Goal: Task Accomplishment & Management: Manage account settings

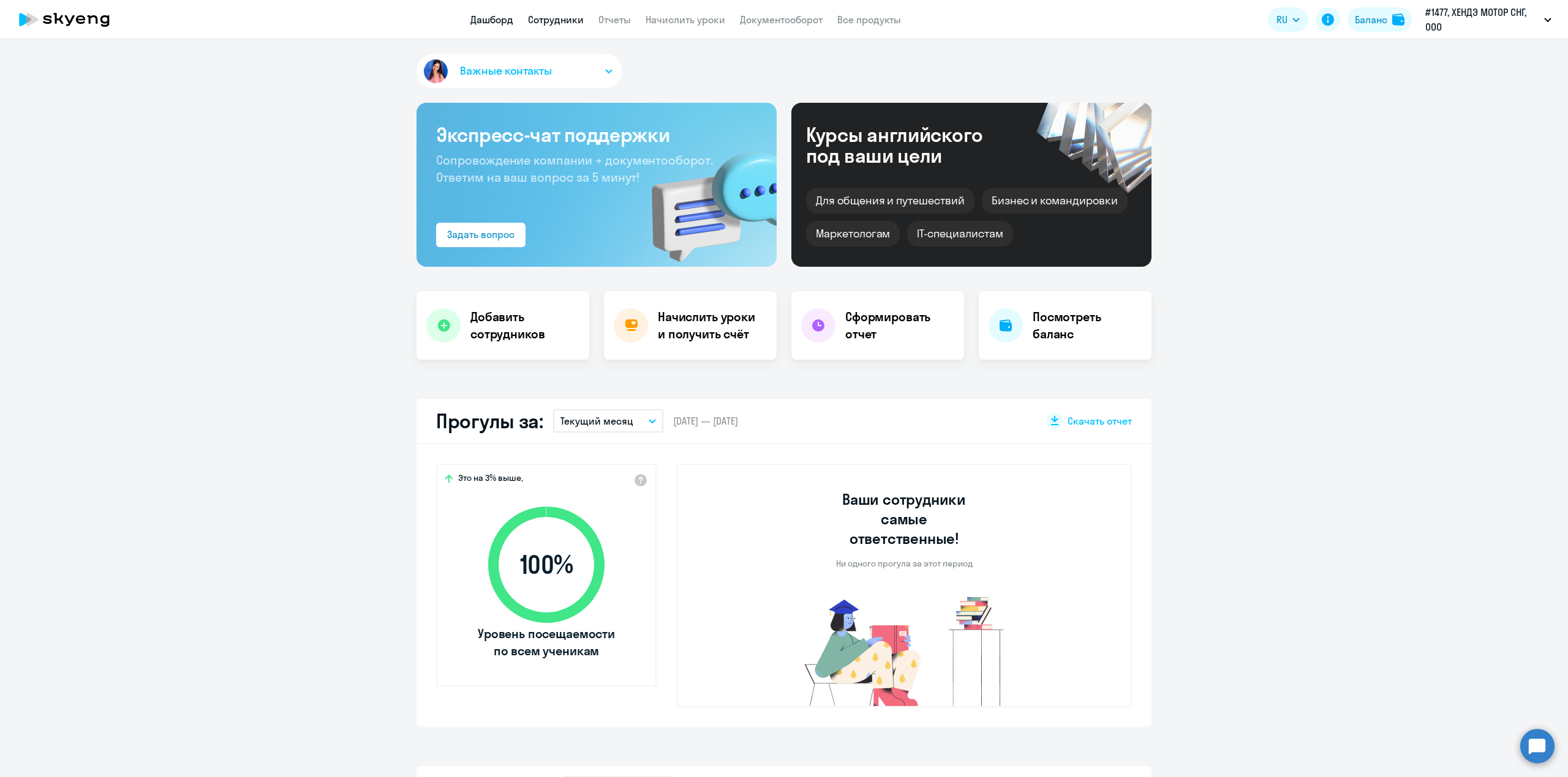
click at [558, 24] on link "Сотрудники" at bounding box center [556, 19] width 55 height 13
select select "30"
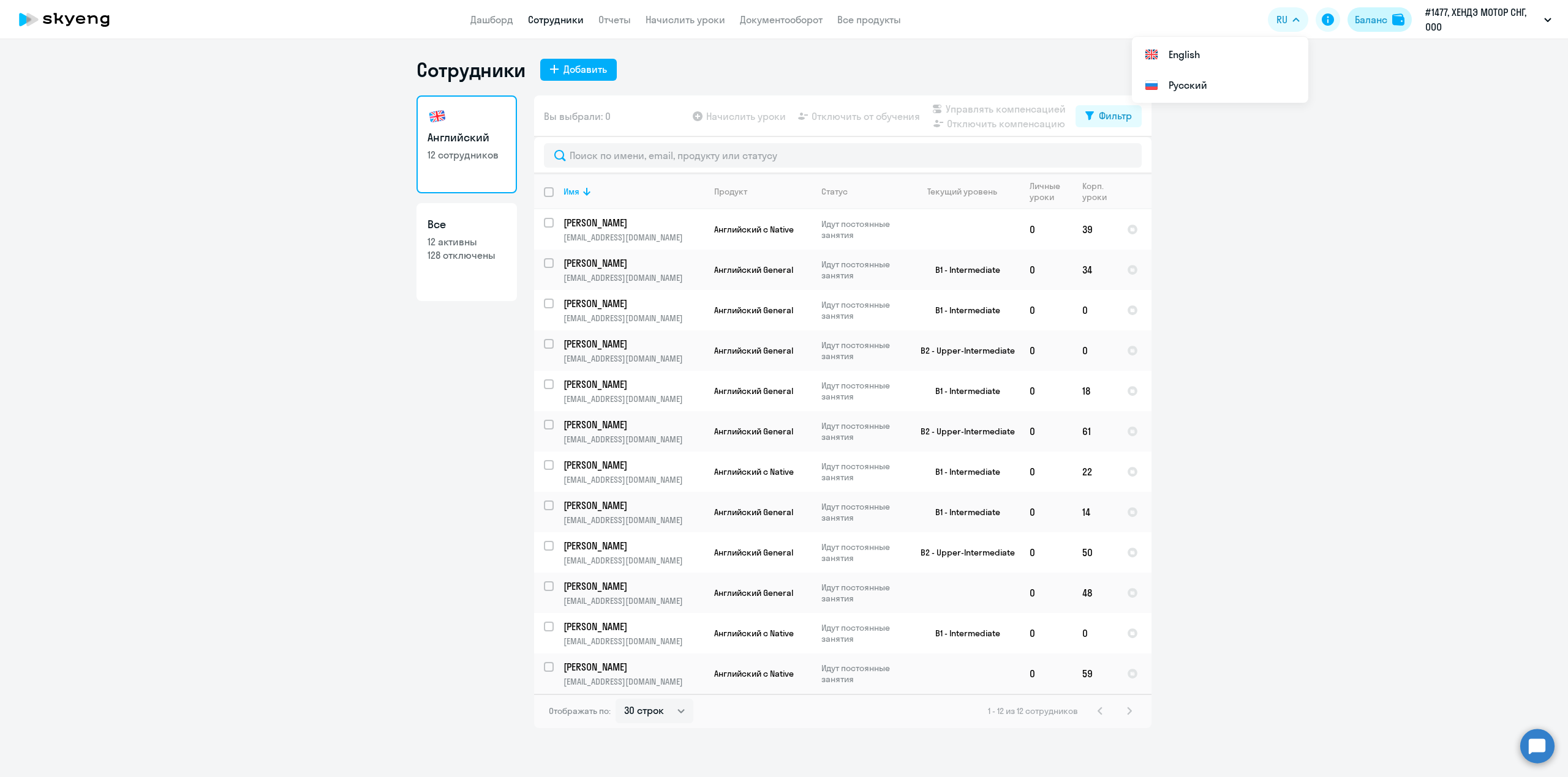
click at [1380, 13] on div "Баланс" at bounding box center [1370, 20] width 33 height 15
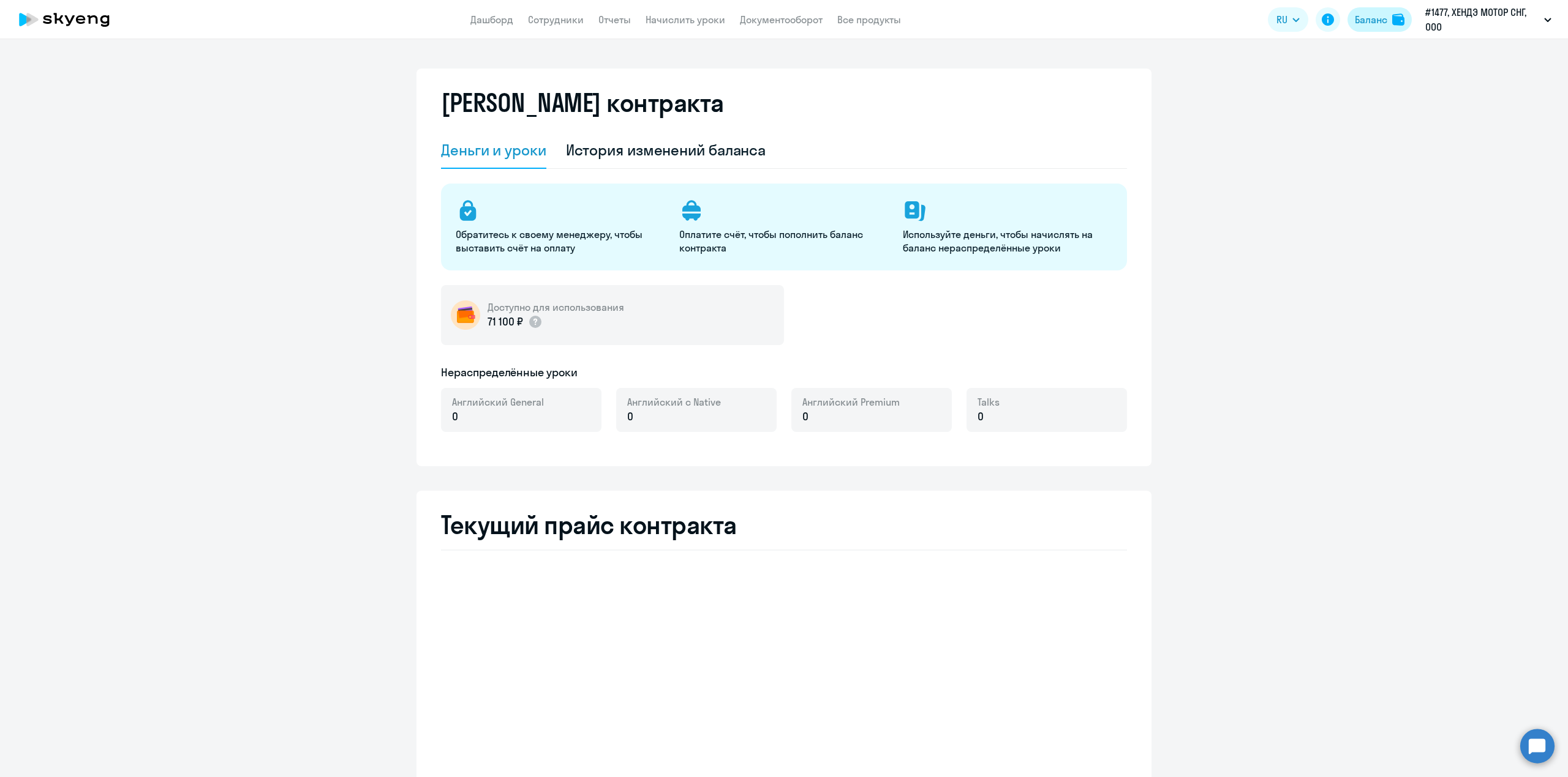
select select "english_adult_not_native_speaker"
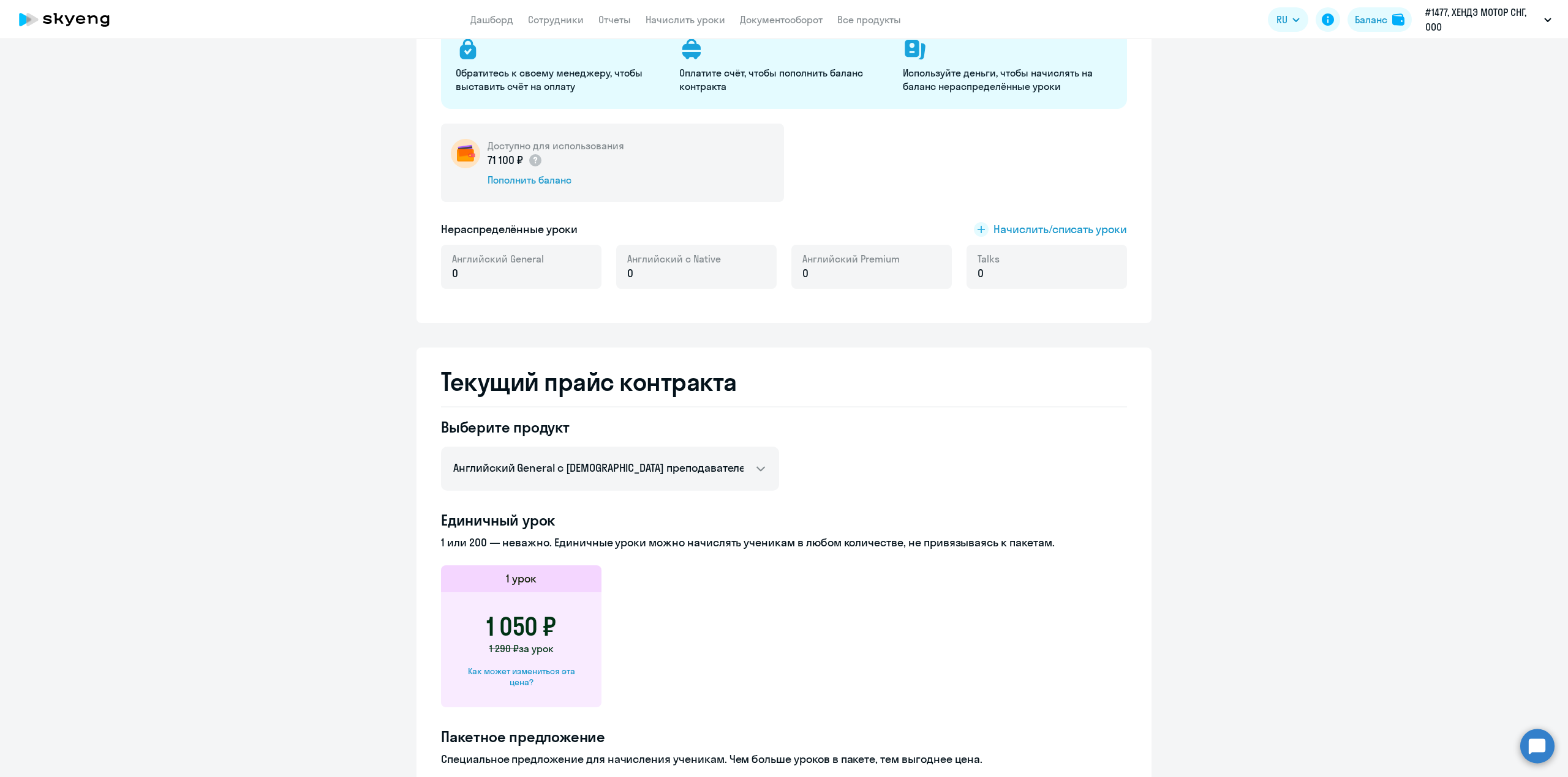
scroll to position [163, 0]
click at [644, 167] on div "Доступно для использования 71 100 ₽ Пополнить баланс" at bounding box center [612, 161] width 343 height 78
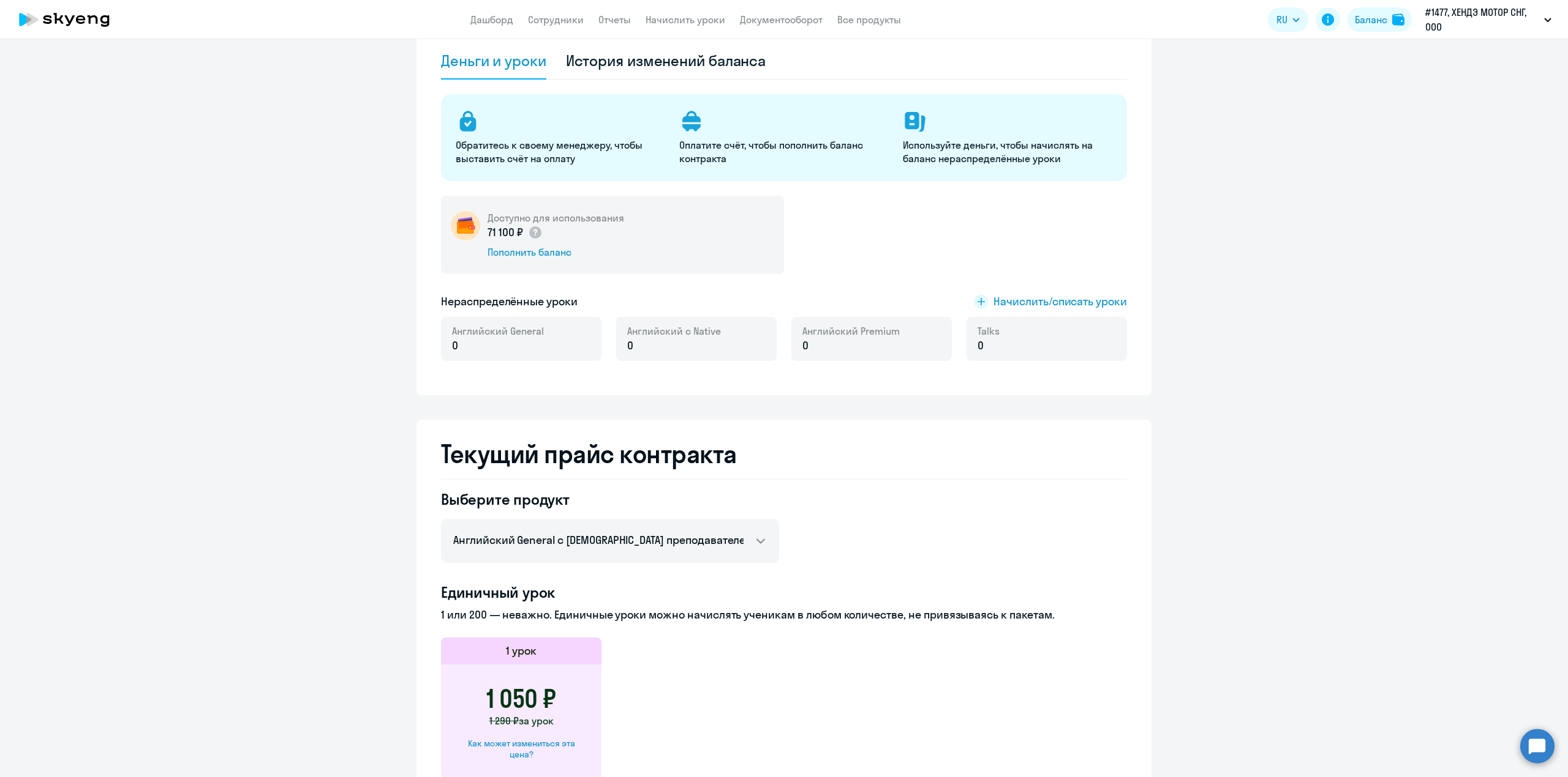
scroll to position [0, 0]
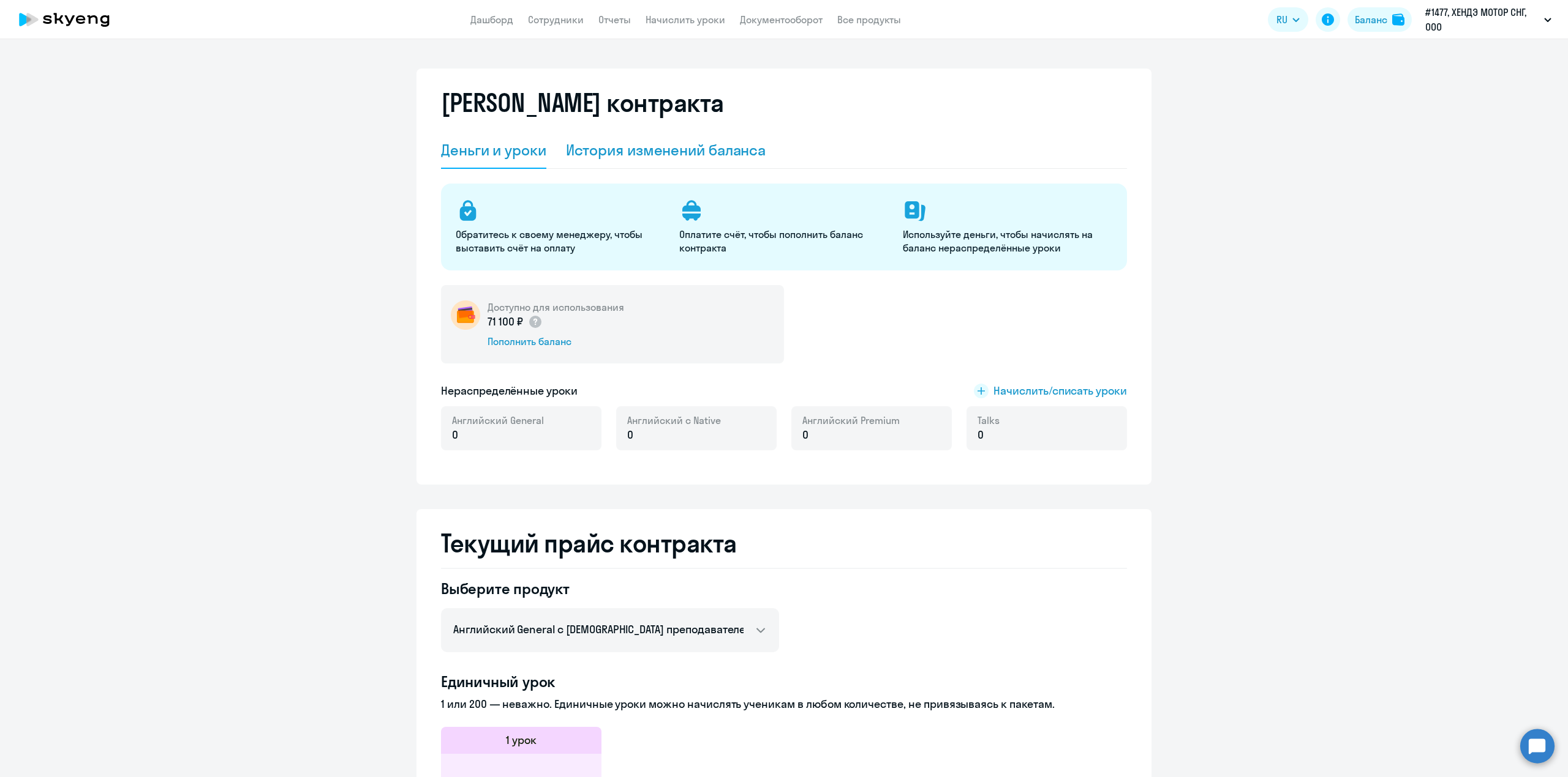
click at [675, 157] on div "История изменений баланса" at bounding box center [666, 149] width 200 height 19
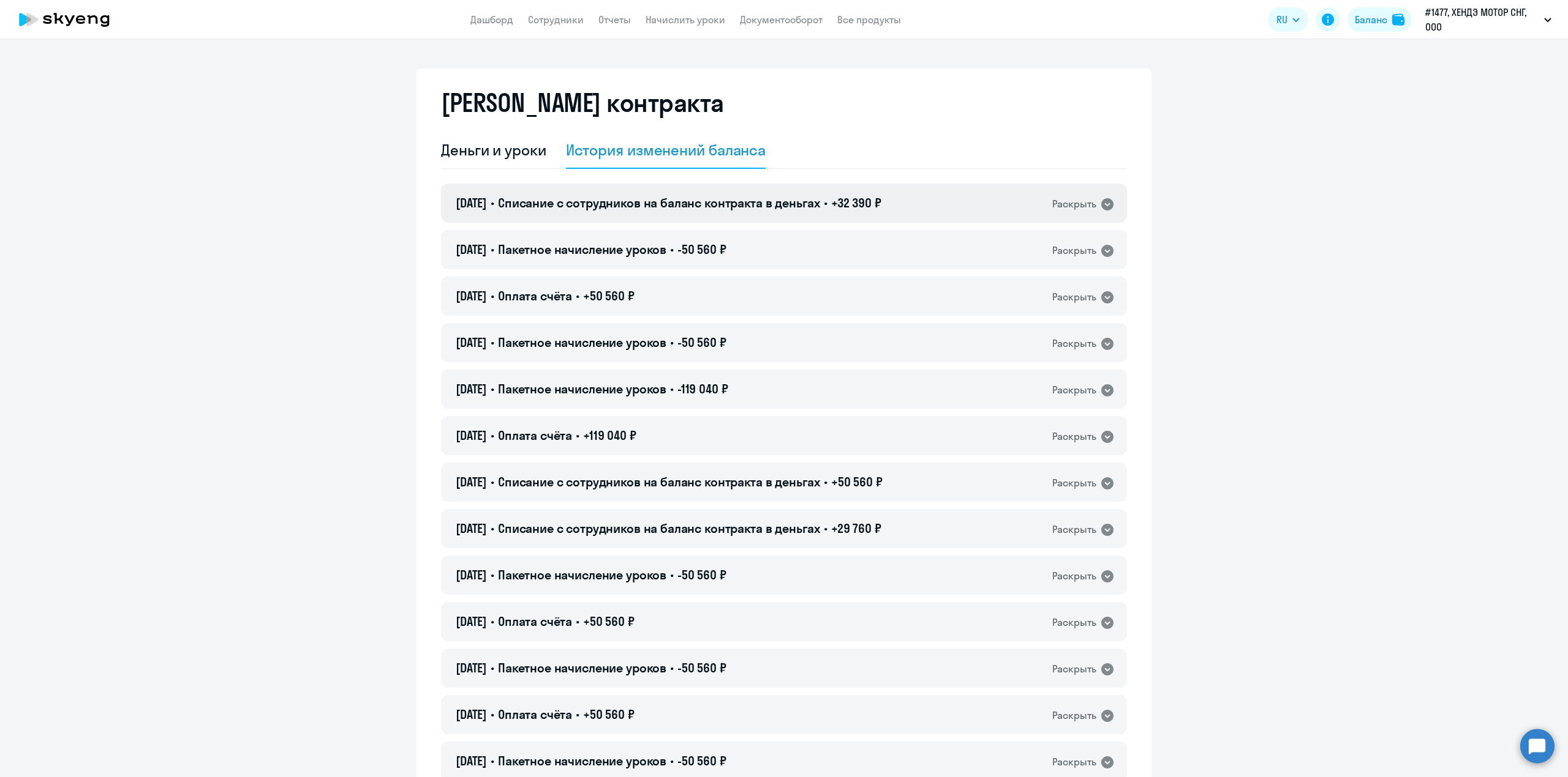
click at [782, 205] on span "Списание с сотрудников на баланс контракта в деньгах" at bounding box center [659, 203] width 322 height 15
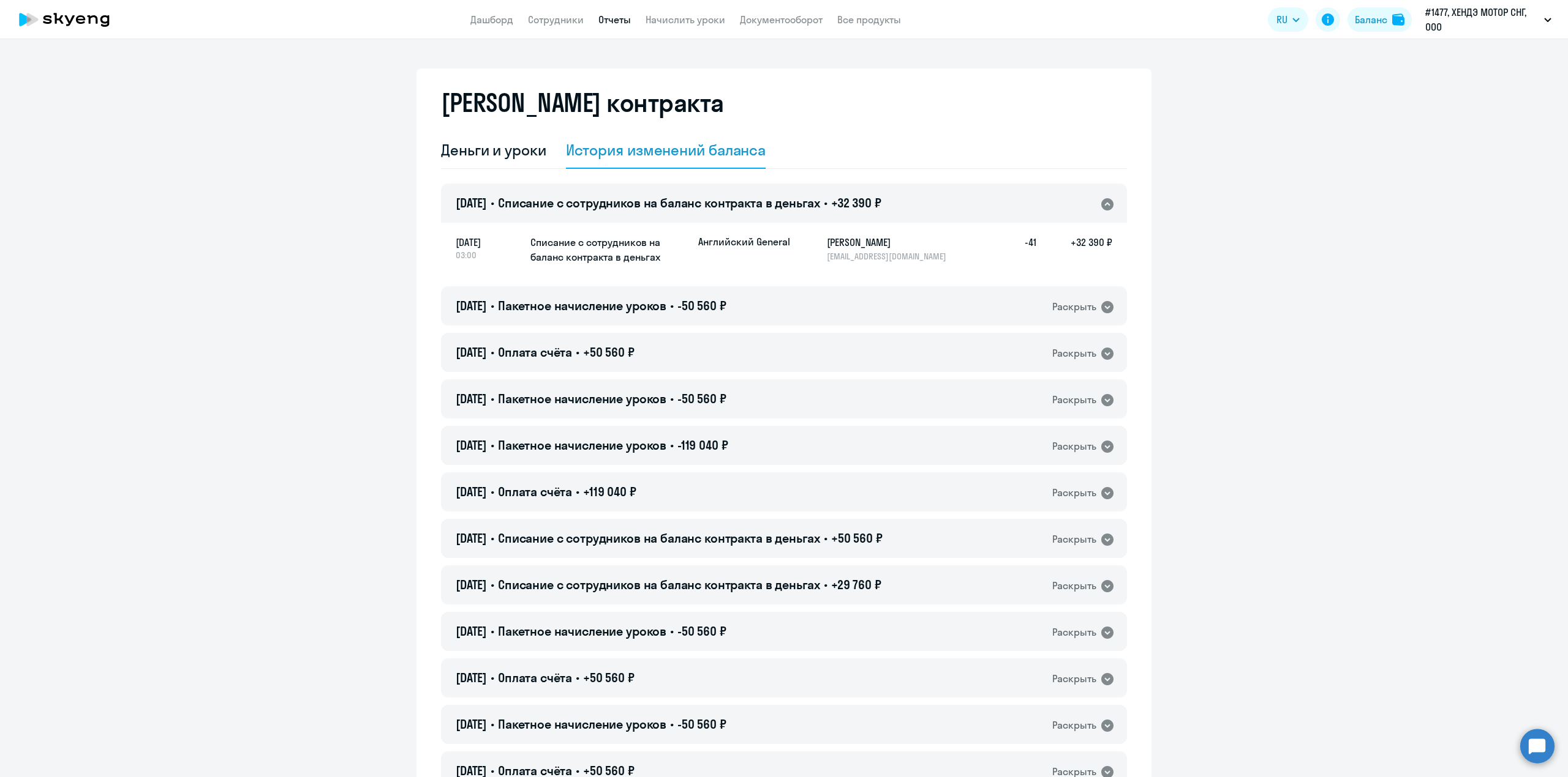
click at [615, 23] on link "Отчеты" at bounding box center [614, 19] width 33 height 13
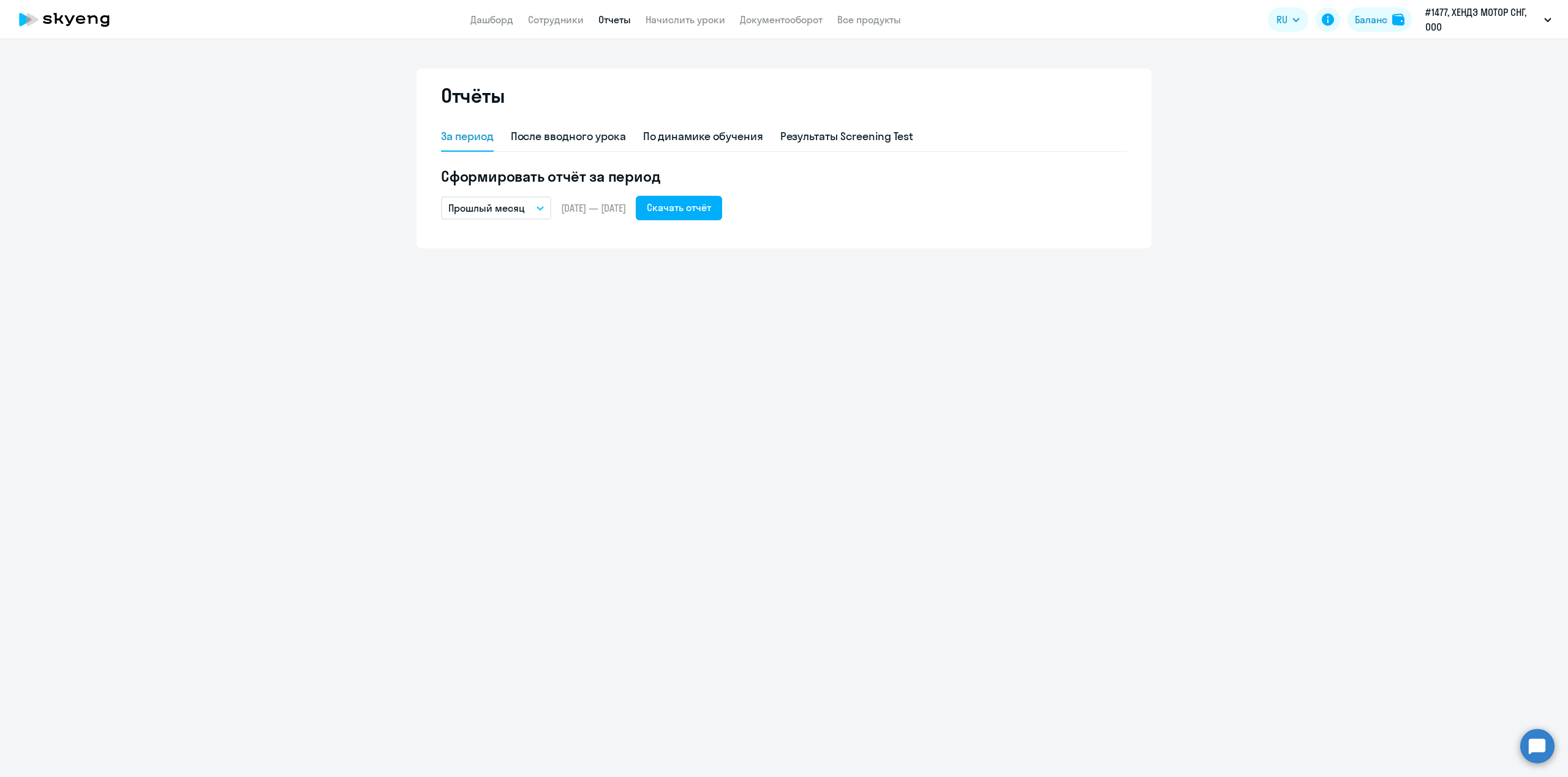
click at [515, 204] on p "Прошлый месяц" at bounding box center [486, 209] width 76 height 15
click at [488, 243] on li "Текущий месяц" at bounding box center [506, 242] width 129 height 31
click at [711, 210] on div "Скачать отчёт" at bounding box center [678, 208] width 65 height 15
click at [567, 23] on link "Сотрудники" at bounding box center [556, 19] width 55 height 13
select select "30"
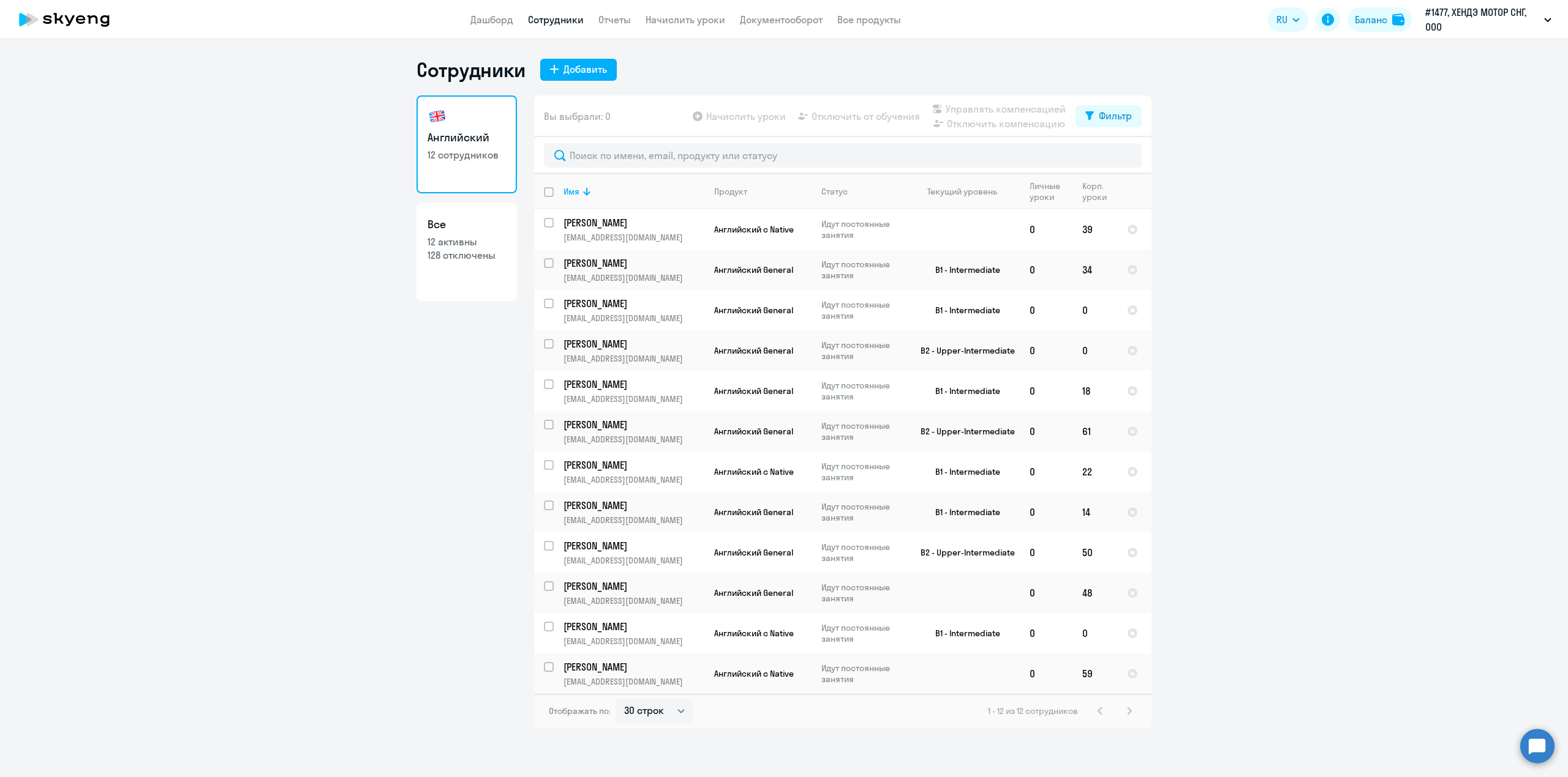
click at [1542, 749] on circle at bounding box center [1537, 746] width 34 height 34
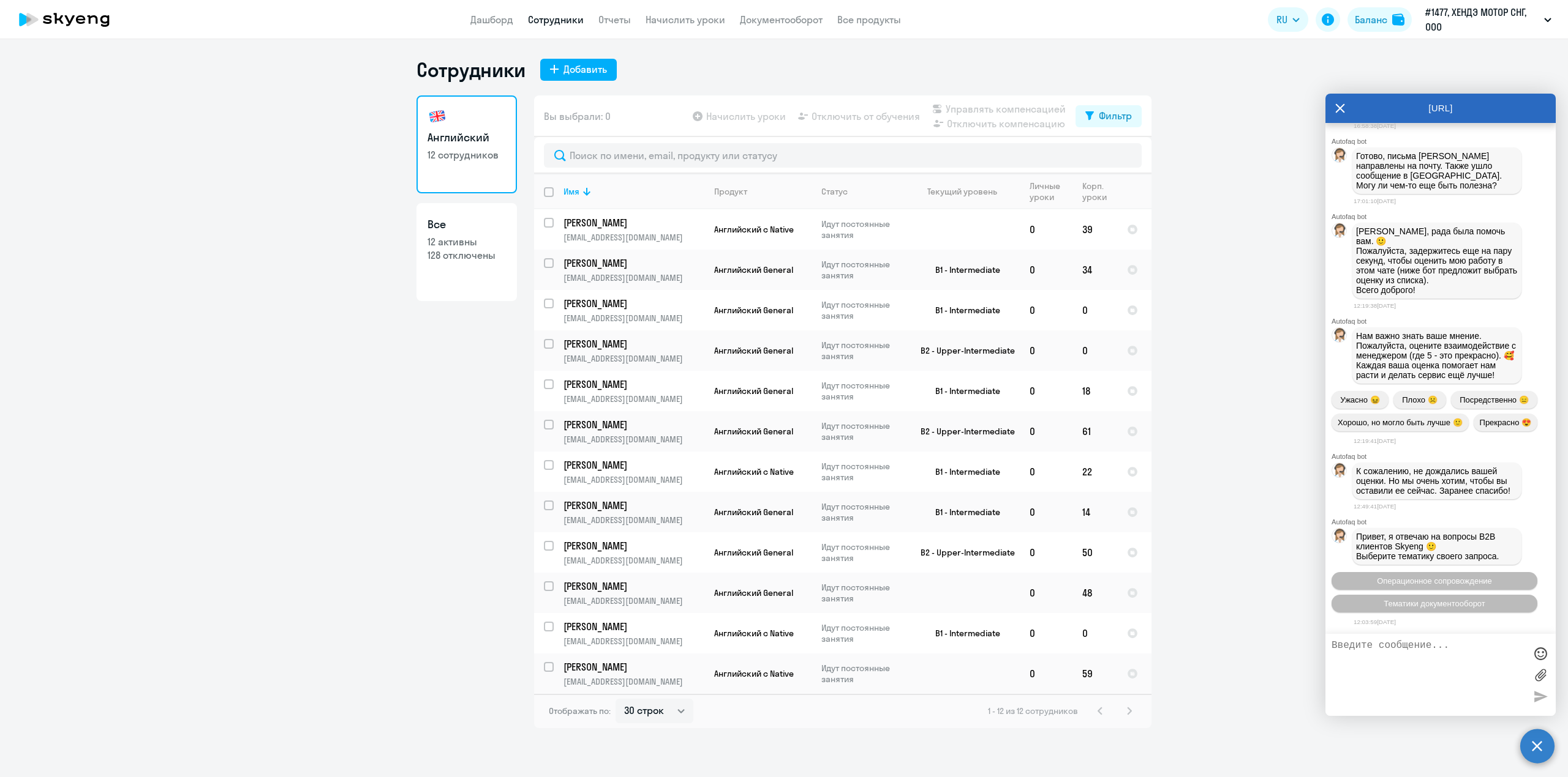
scroll to position [3439, 0]
click at [559, 17] on link "Сотрудники" at bounding box center [556, 19] width 55 height 13
click at [1114, 111] on div "Фильтр" at bounding box center [1114, 116] width 33 height 15
click at [1119, 153] on span at bounding box center [1121, 156] width 21 height 13
click at [1111, 155] on input "checkbox" at bounding box center [1110, 155] width 1 height 1
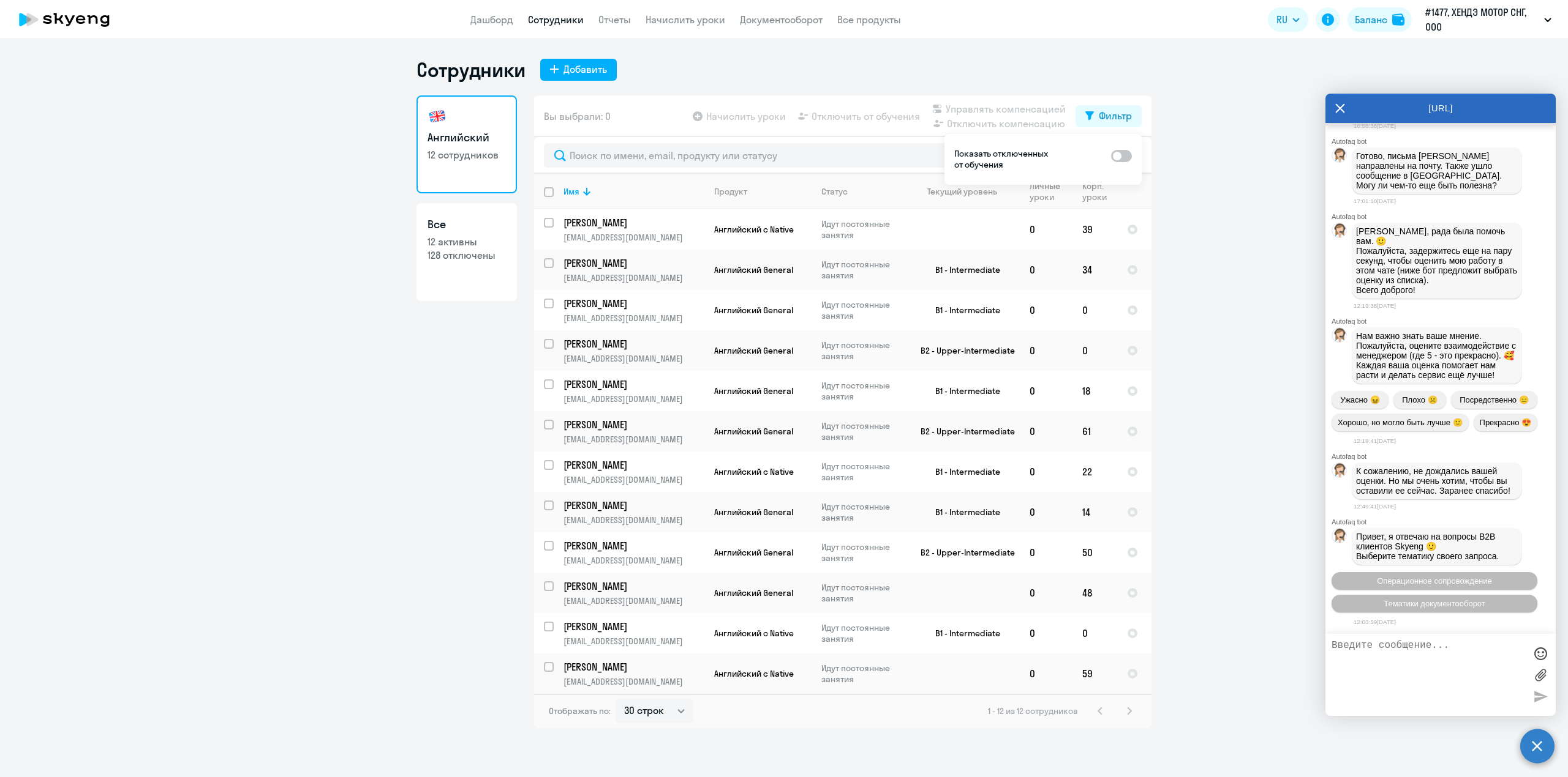
checkbox input "true"
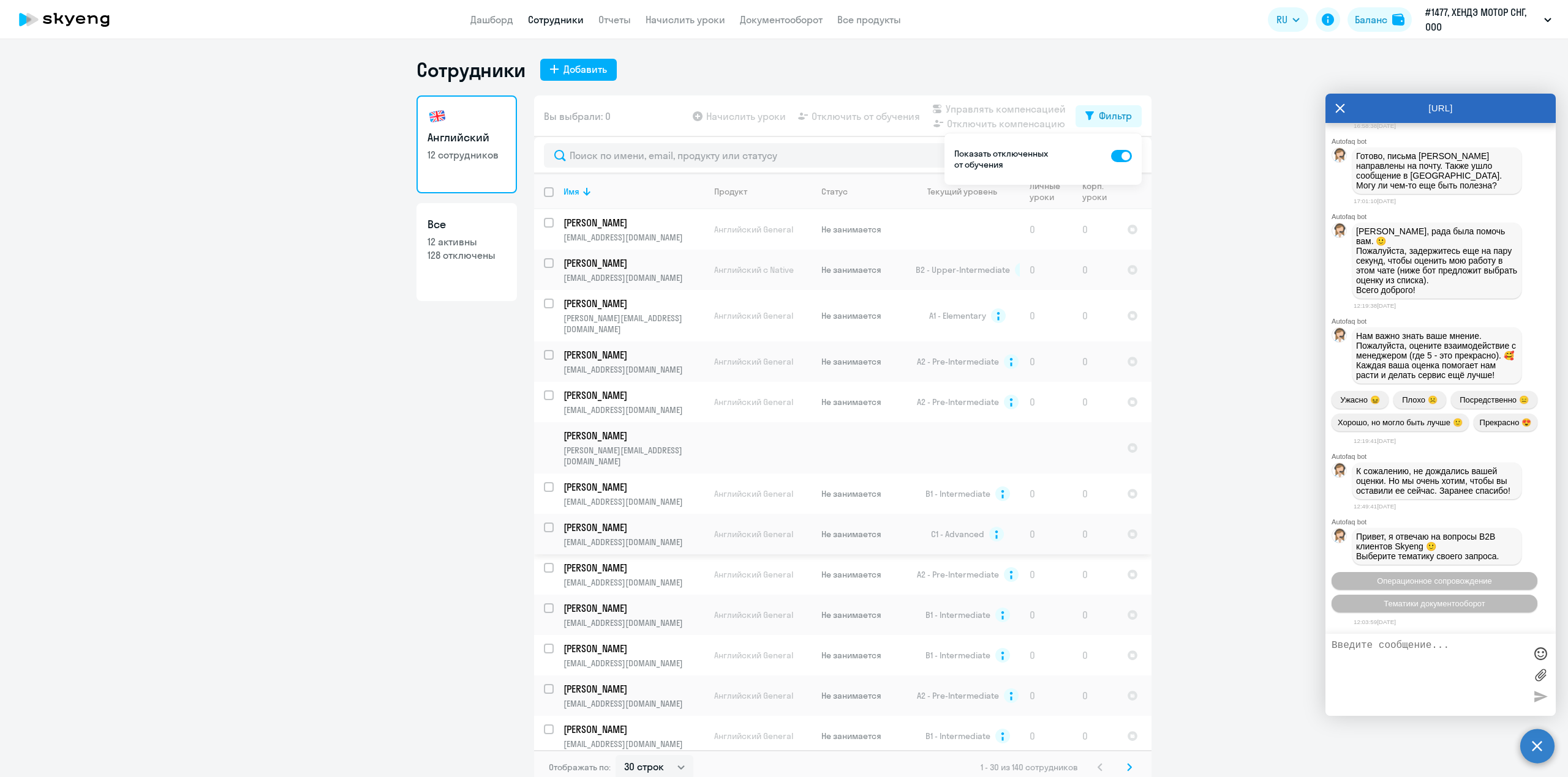
scroll to position [0, 0]
click at [620, 194] on div "Имя" at bounding box center [633, 191] width 140 height 11
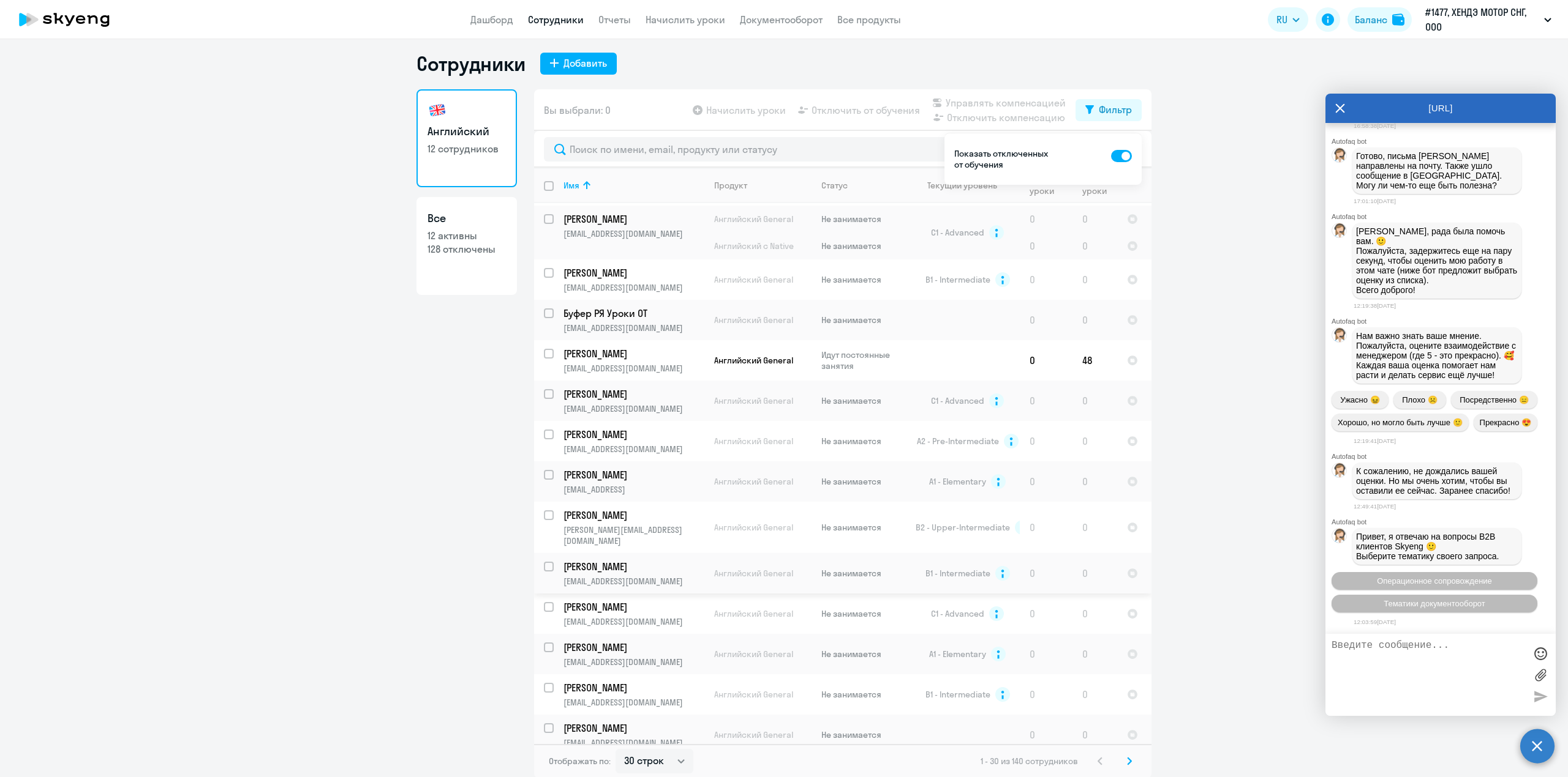
scroll to position [8, 0]
click at [652, 763] on select "30 строк 50 строк 100 строк" at bounding box center [654, 759] width 78 height 24
select select "100"
click at [615, 748] on select "30 строк 50 строк 100 строк" at bounding box center [654, 759] width 78 height 24
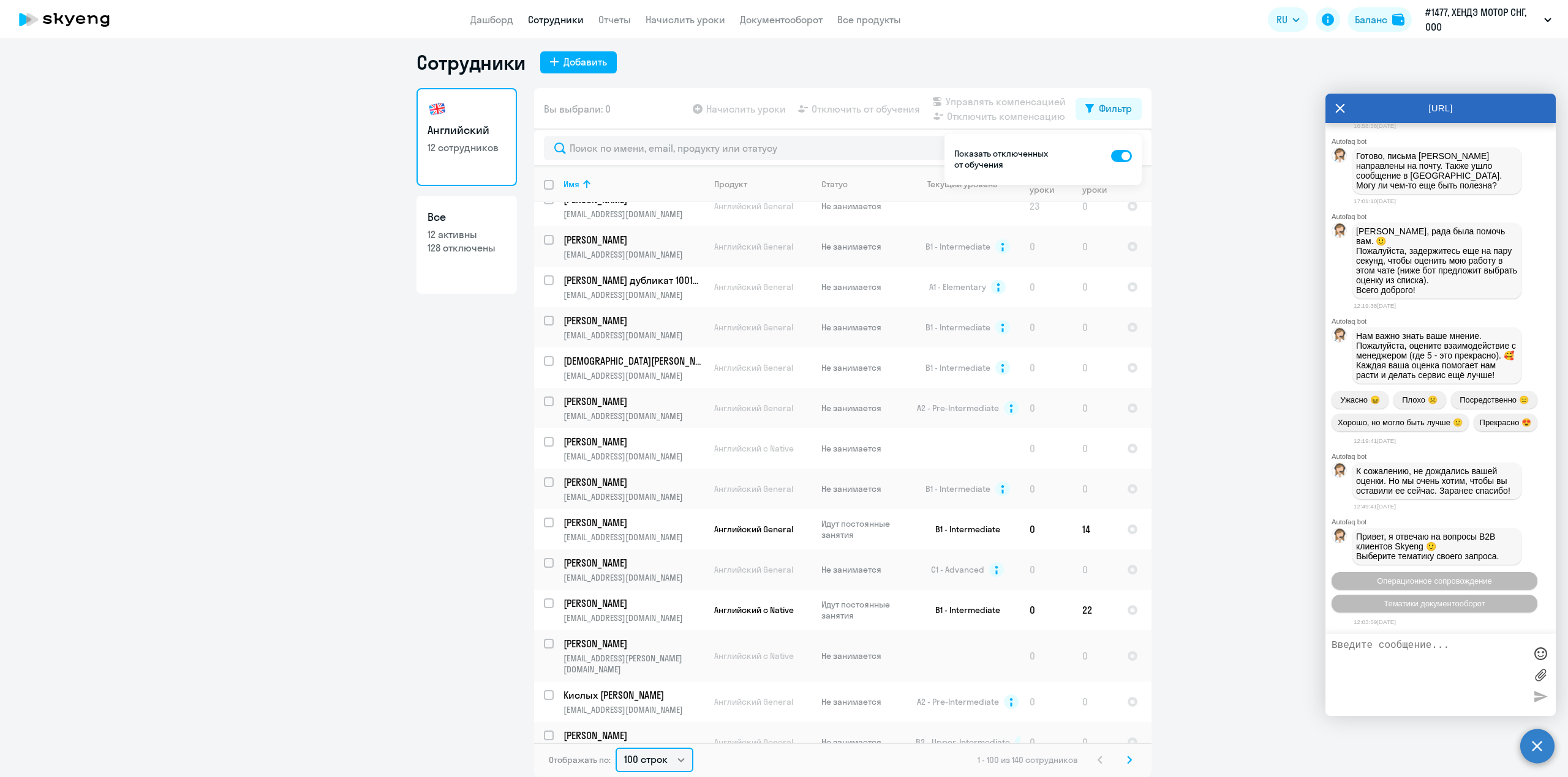
scroll to position [2121, 0]
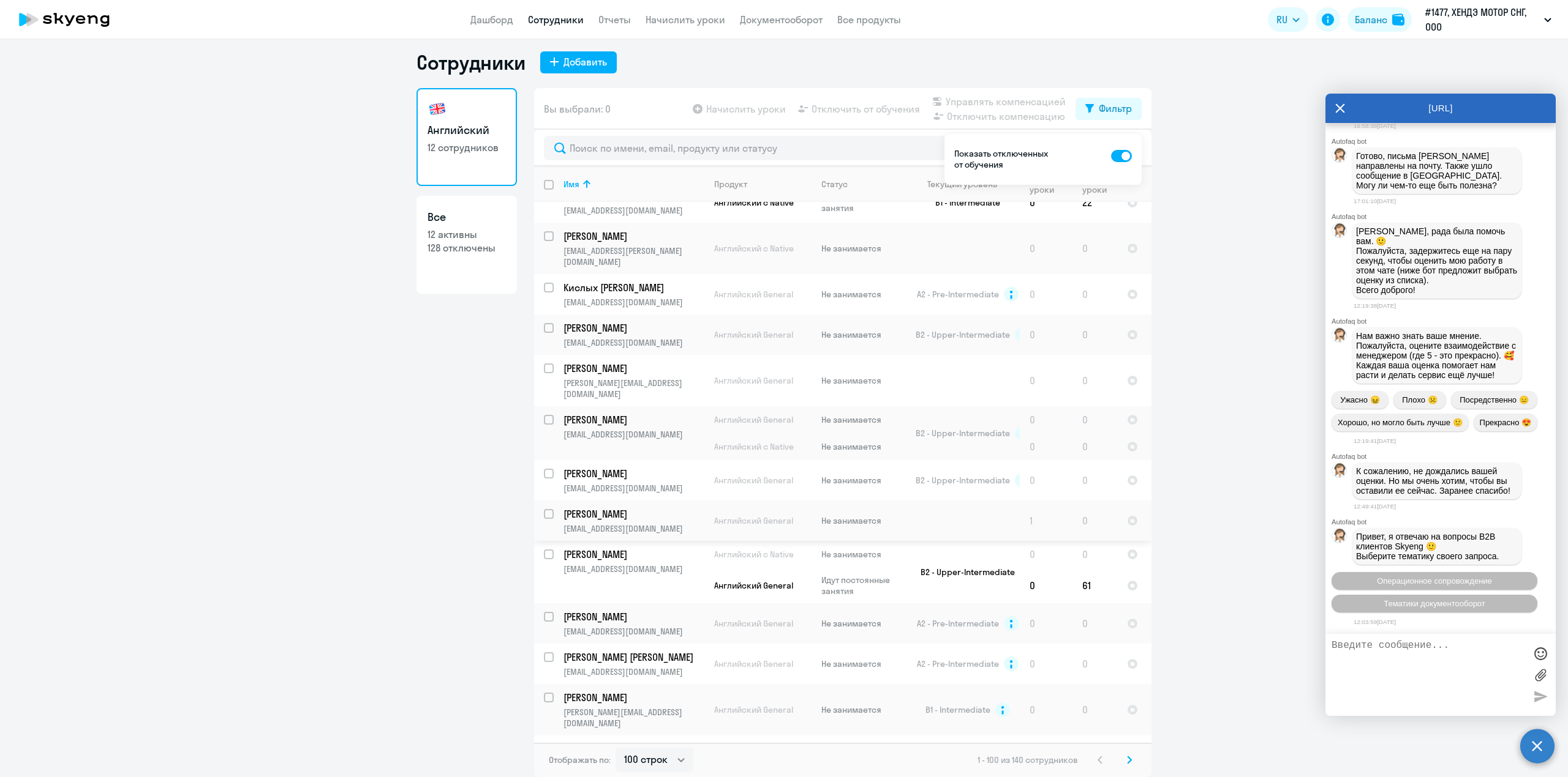
click at [620, 523] on p "[EMAIL_ADDRESS][DOMAIN_NAME]" at bounding box center [633, 528] width 140 height 11
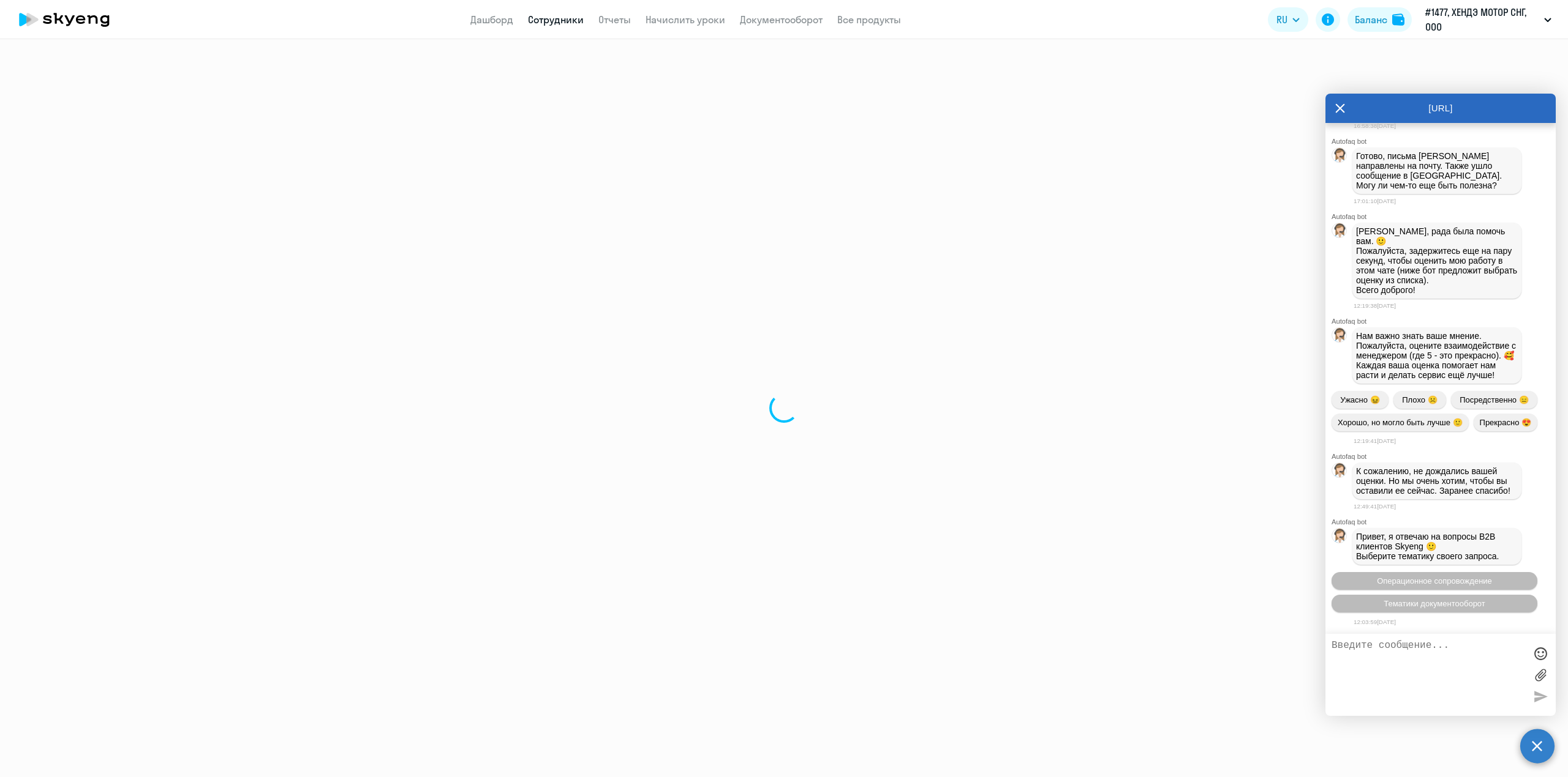
select select "english"
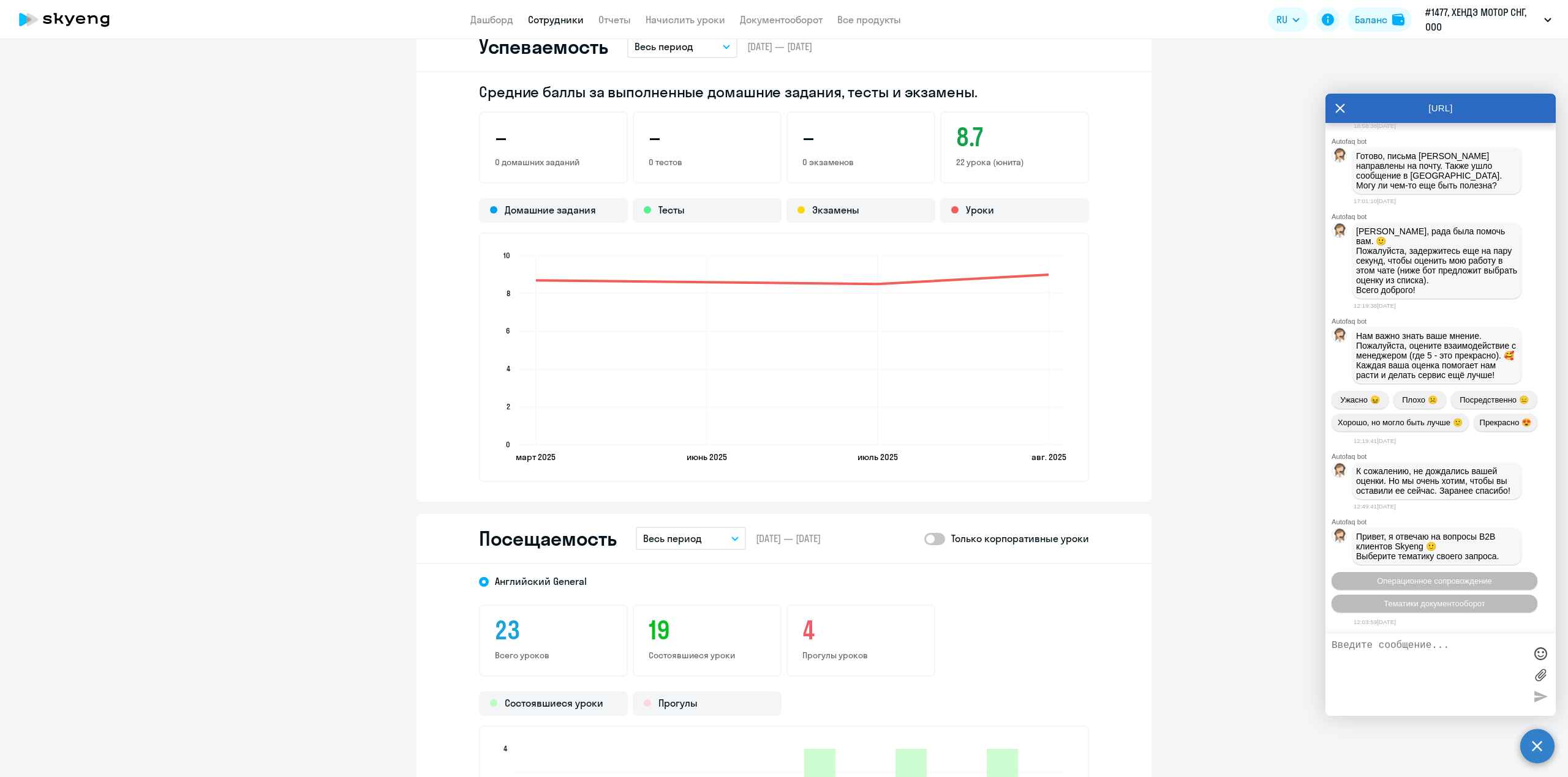
scroll to position [1225, 0]
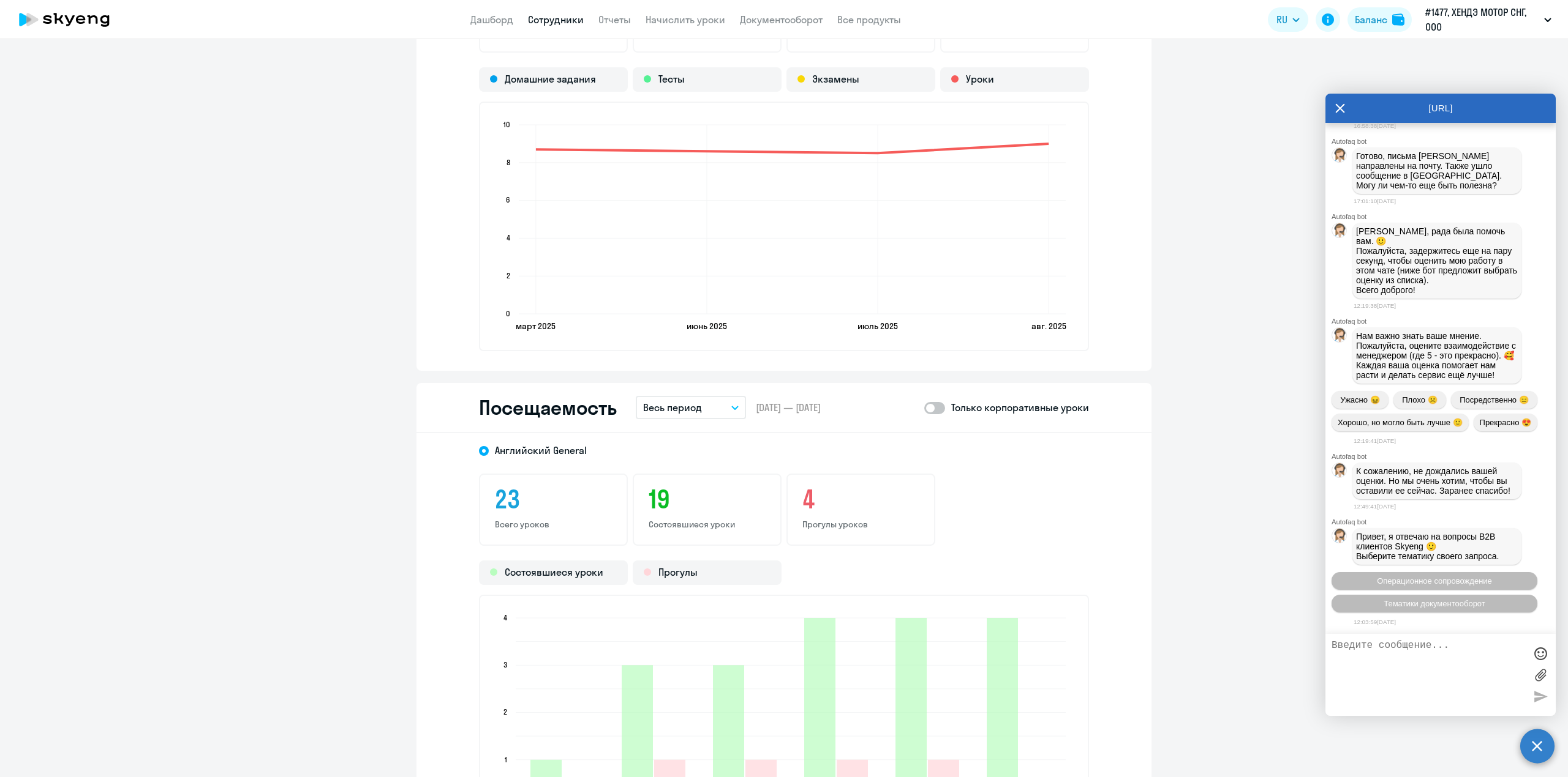
click at [693, 407] on p "Весь период" at bounding box center [672, 408] width 59 height 15
click at [704, 436] on li "Текущий месяц" at bounding box center [700, 442] width 129 height 31
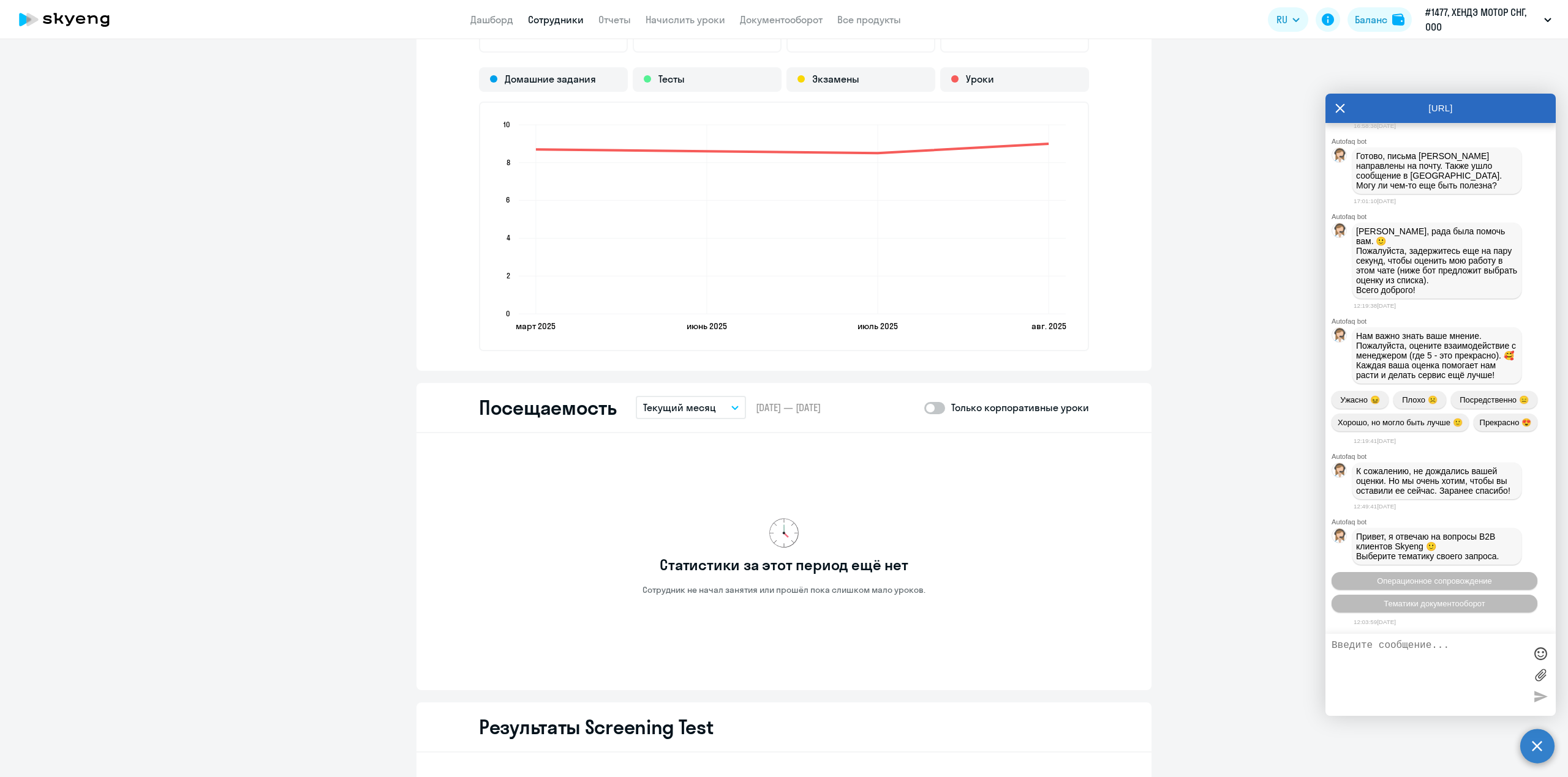
click at [927, 405] on span at bounding box center [934, 408] width 21 height 13
click at [924, 407] on input "checkbox" at bounding box center [923, 407] width 1 height 1
checkbox input "true"
click at [1436, 582] on span "Операционное сопровождение" at bounding box center [1434, 581] width 115 height 9
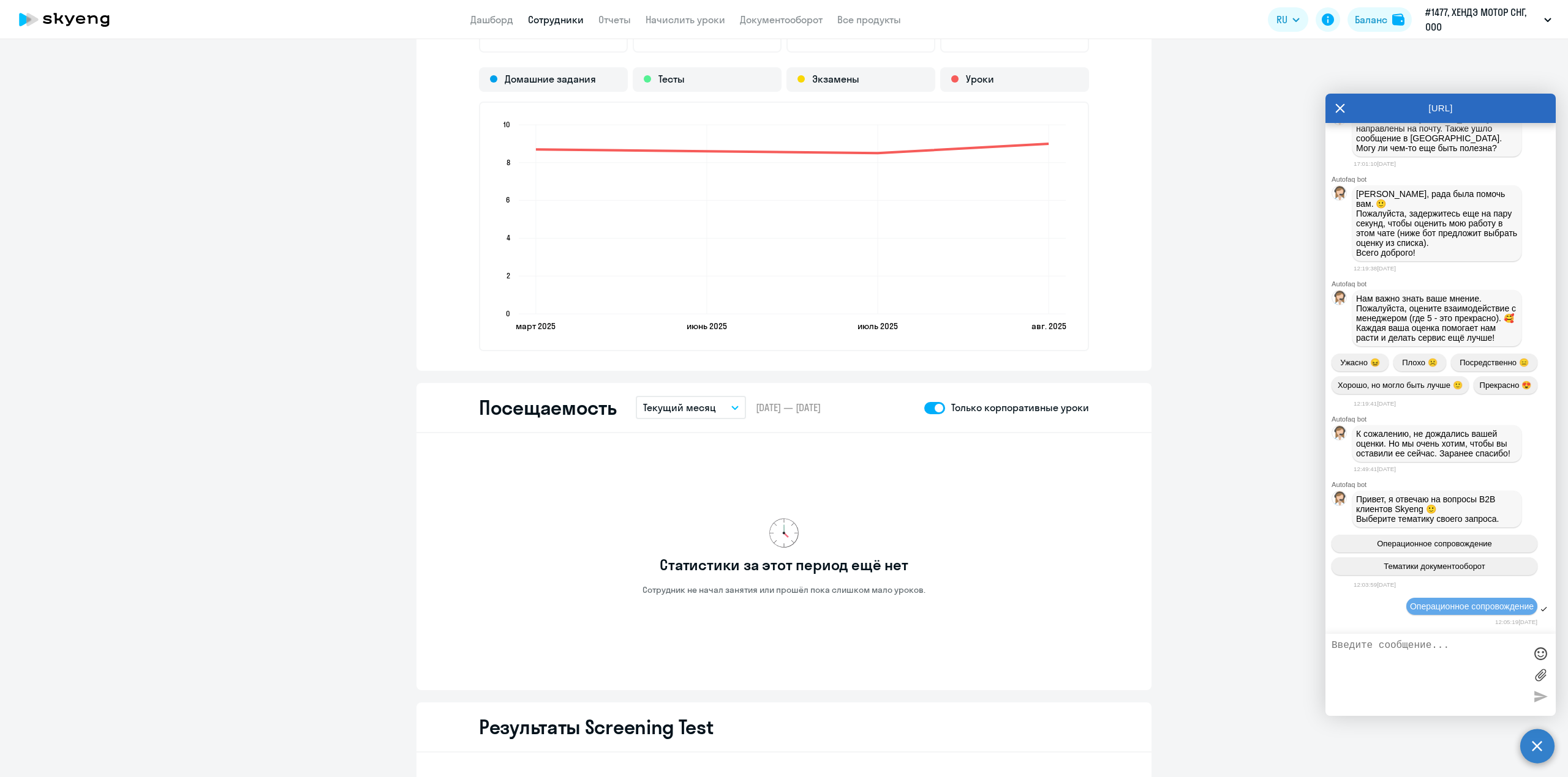
scroll to position [3575, 0]
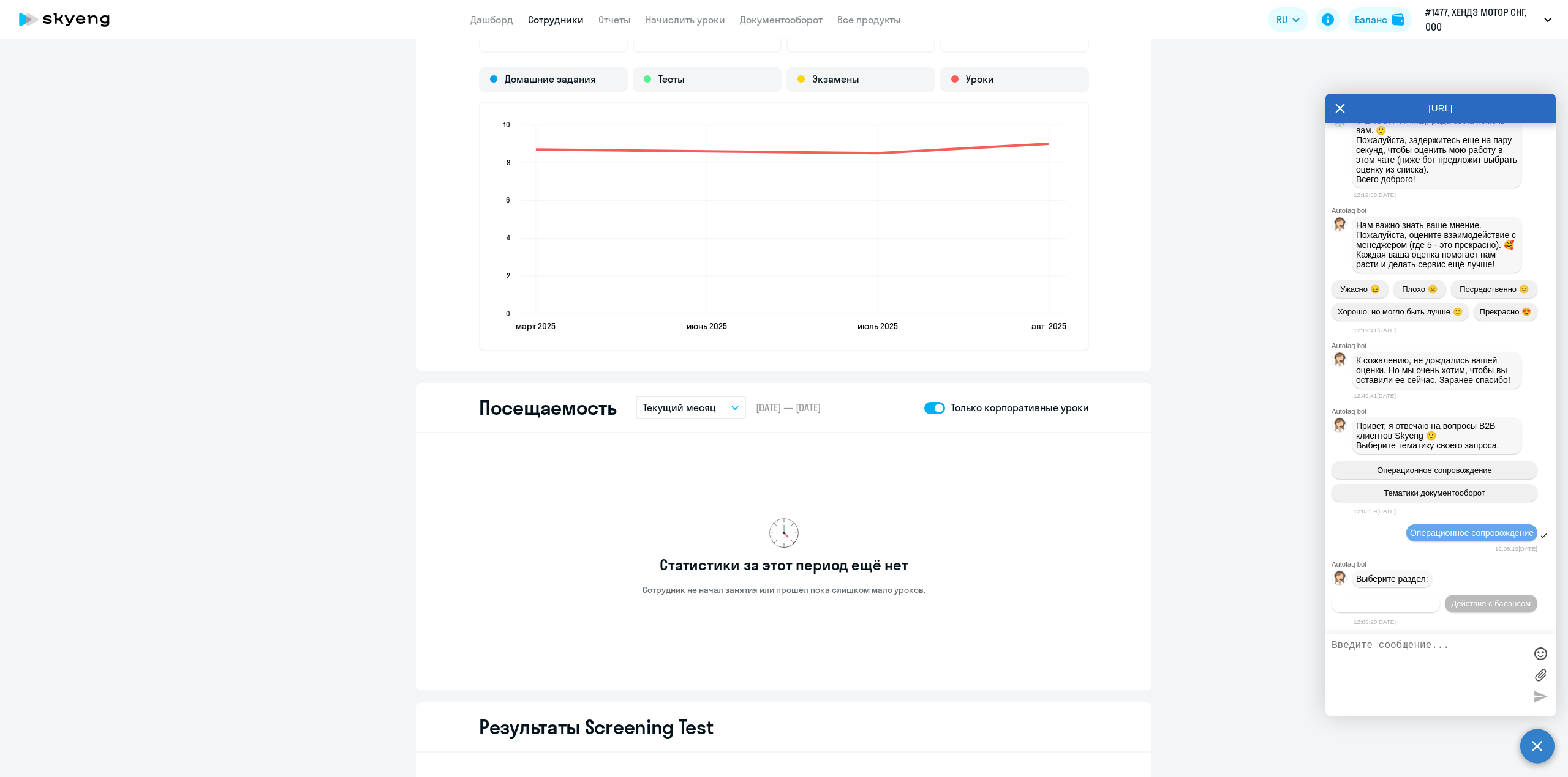
click at [1433, 599] on span "Действия по сотрудникам" at bounding box center [1385, 603] width 95 height 9
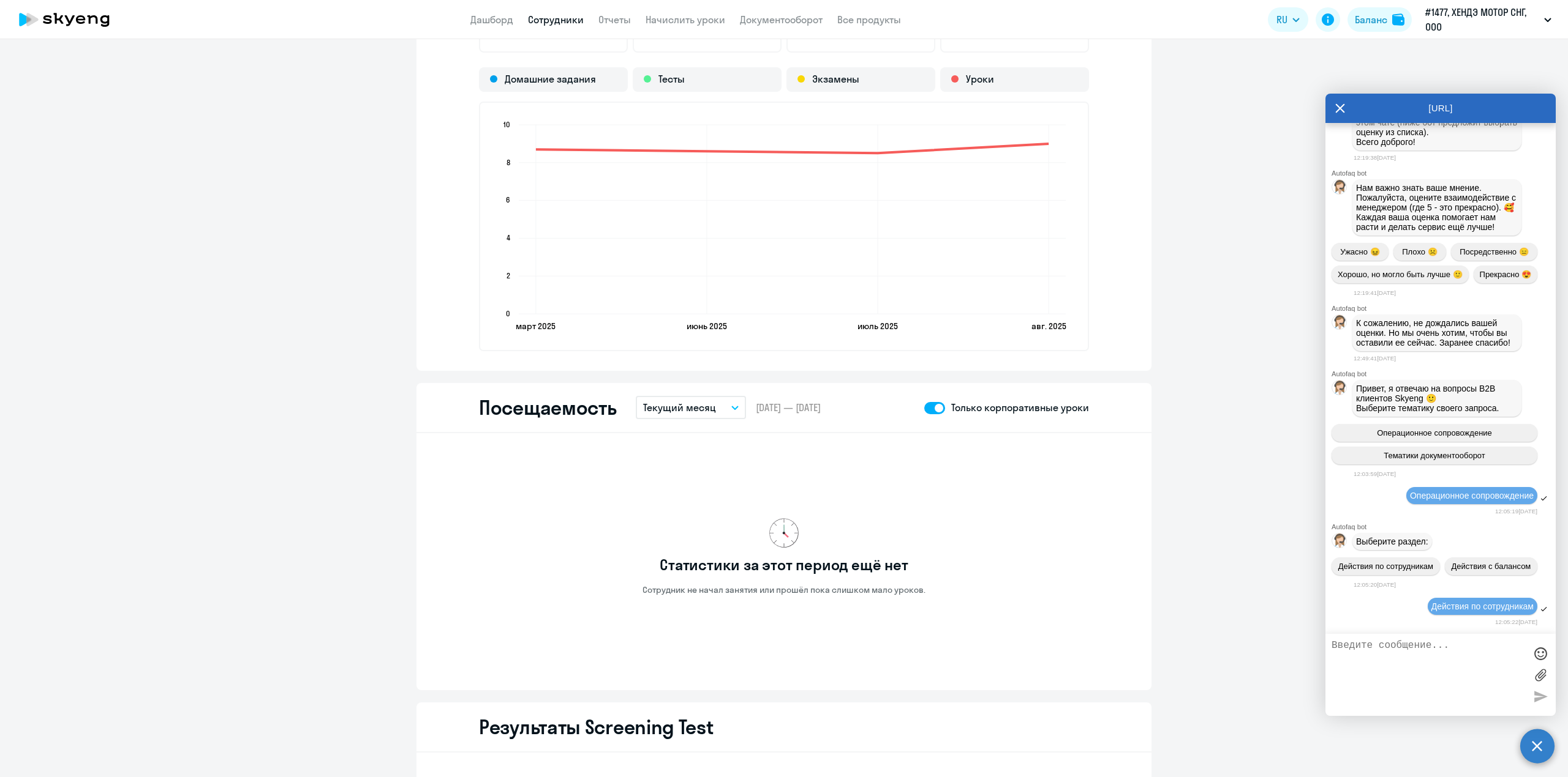
scroll to position [3759, 0]
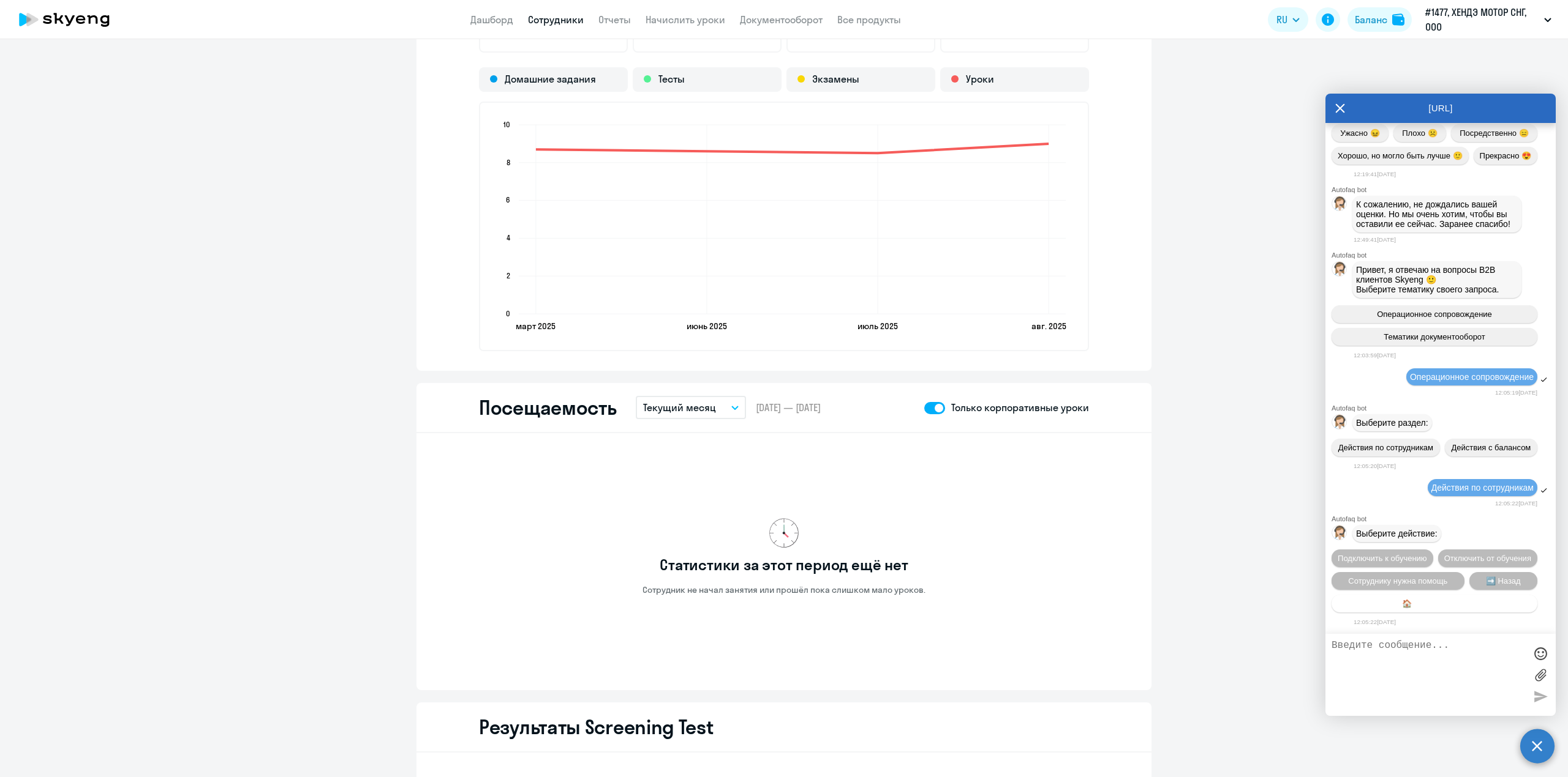
click at [1465, 598] on button "🏠 Главное меню" at bounding box center [1434, 603] width 205 height 18
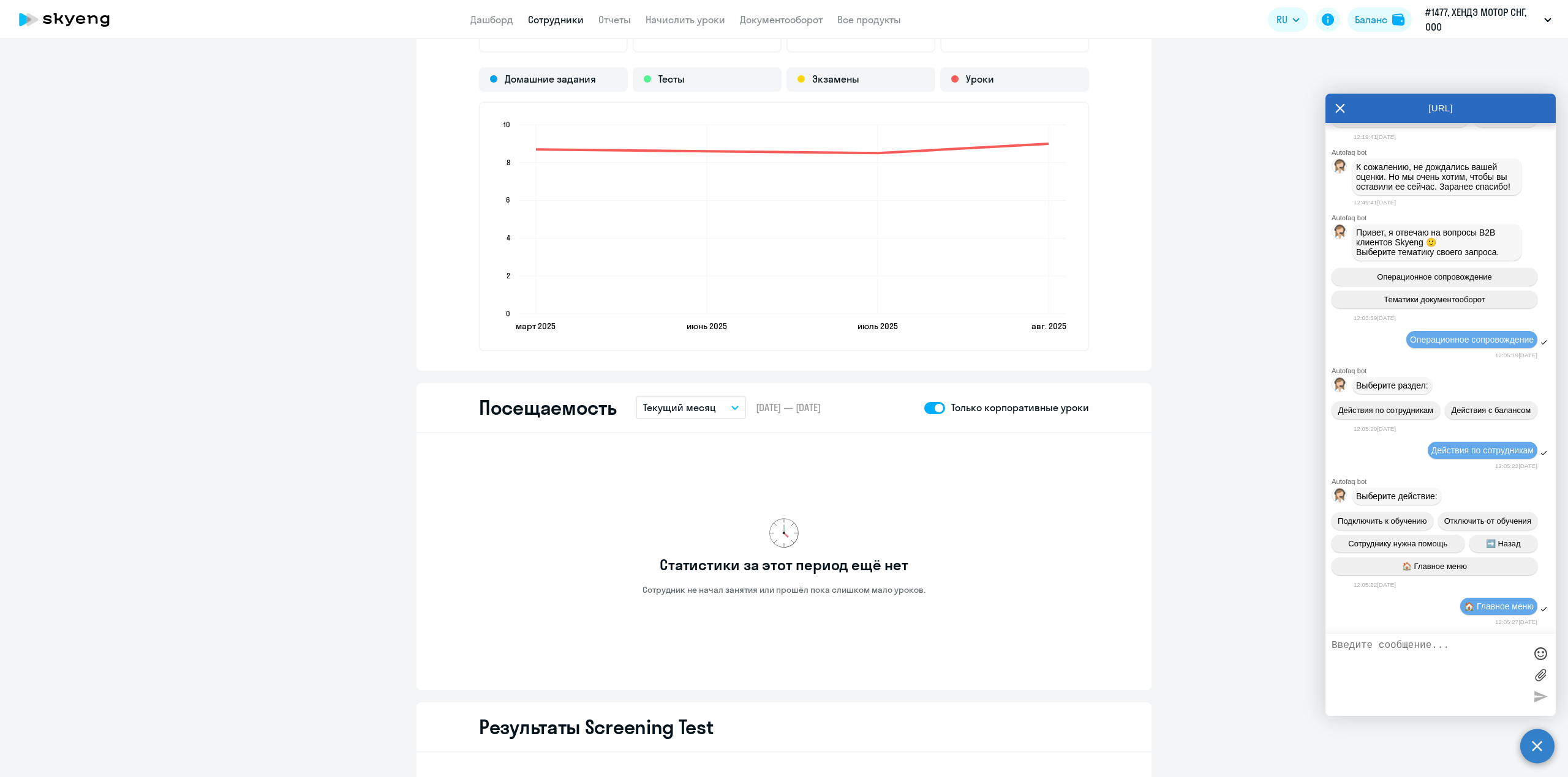
scroll to position [3897, 0]
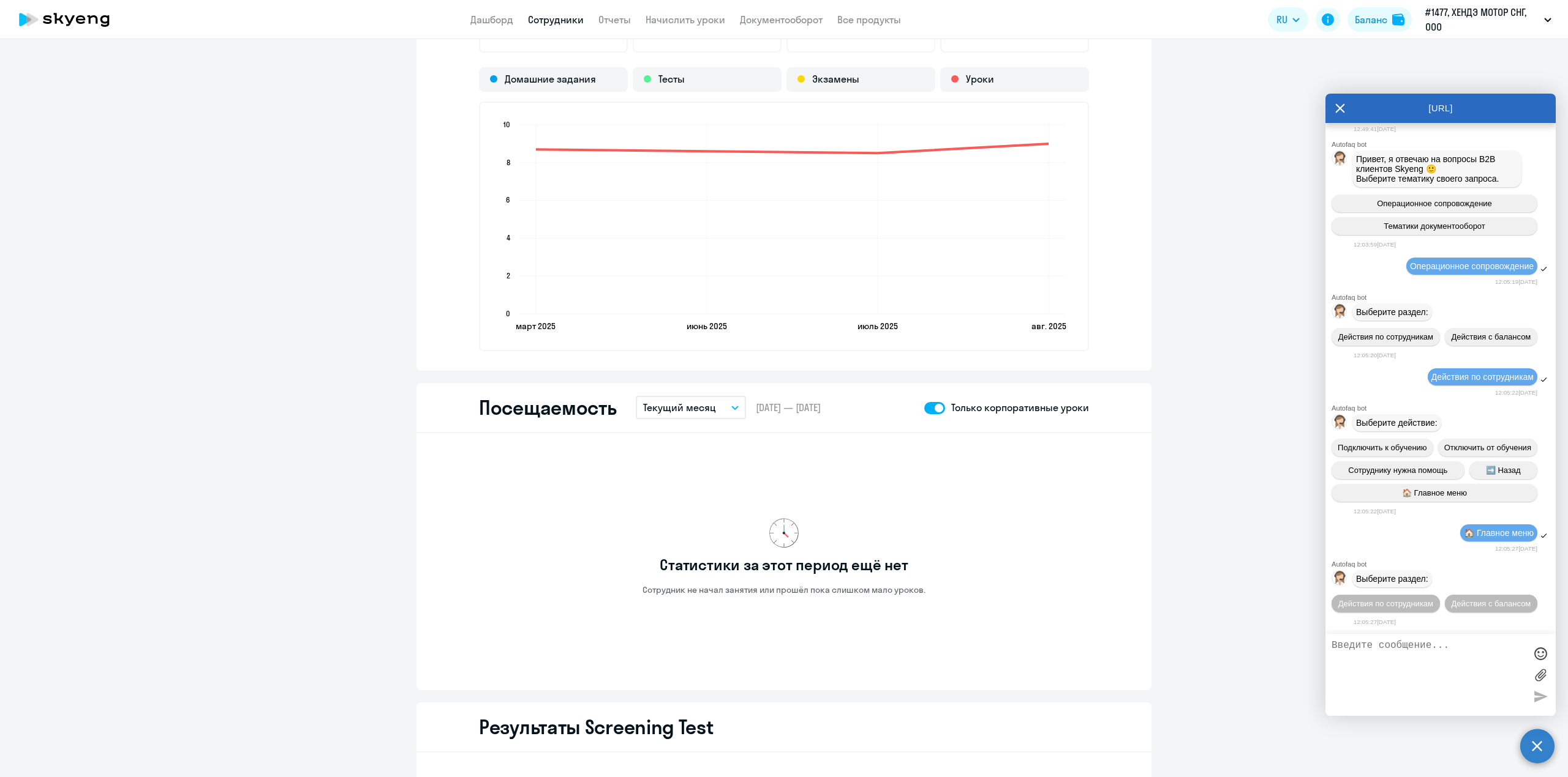
click at [1337, 103] on icon at bounding box center [1340, 108] width 10 height 29
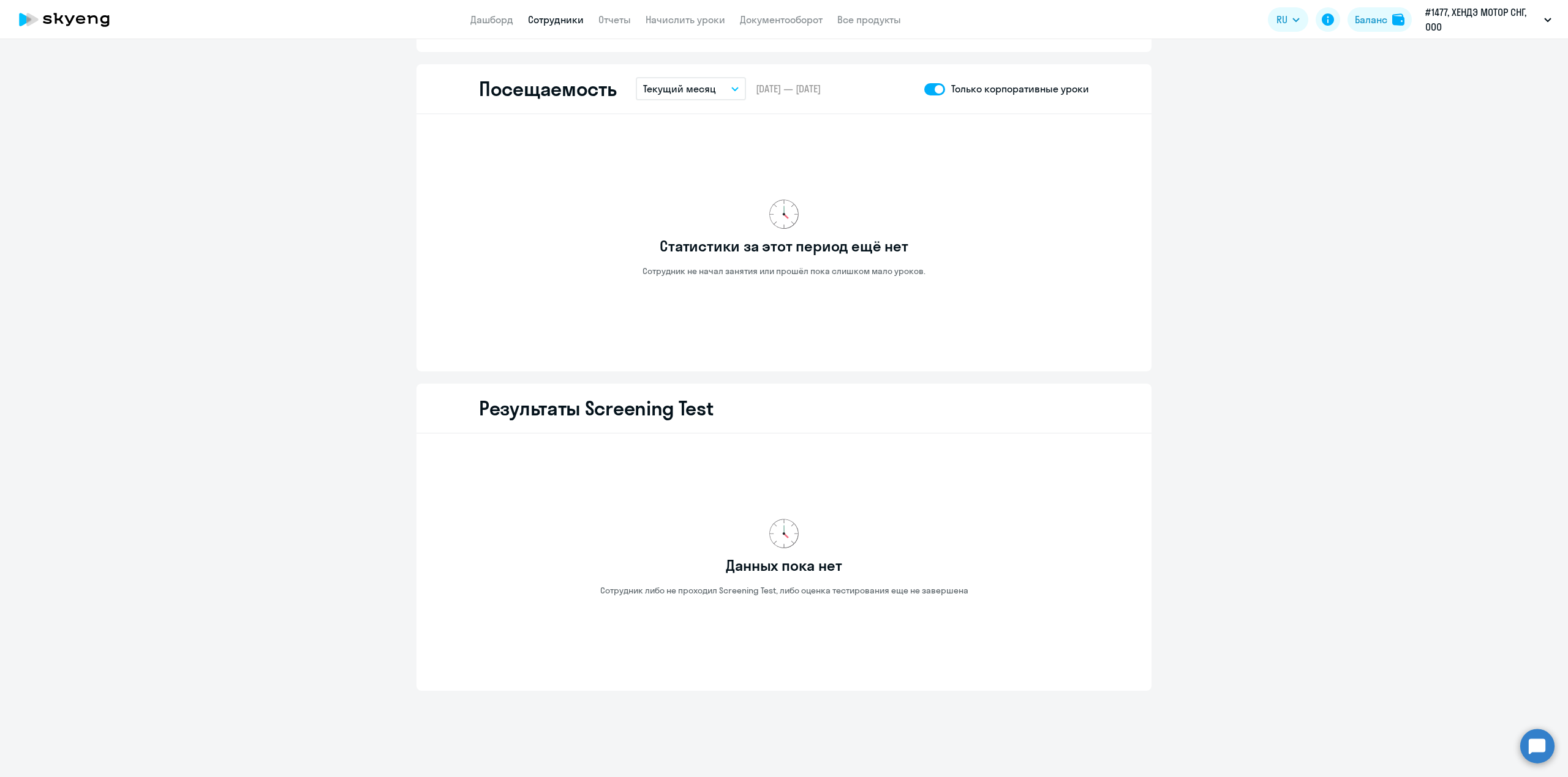
scroll to position [1380, 0]
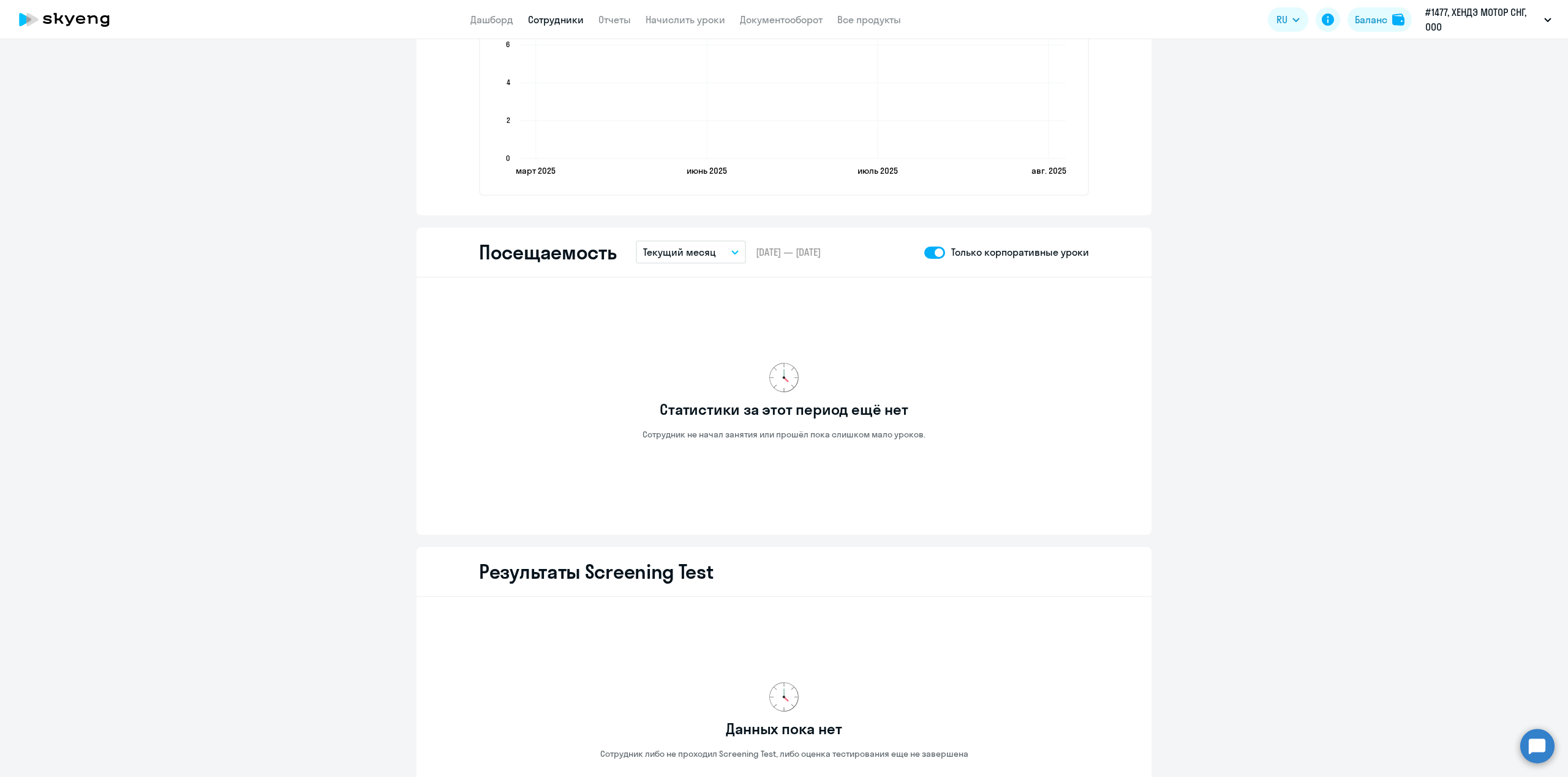
click at [711, 246] on button "Текущий месяц" at bounding box center [690, 252] width 110 height 23
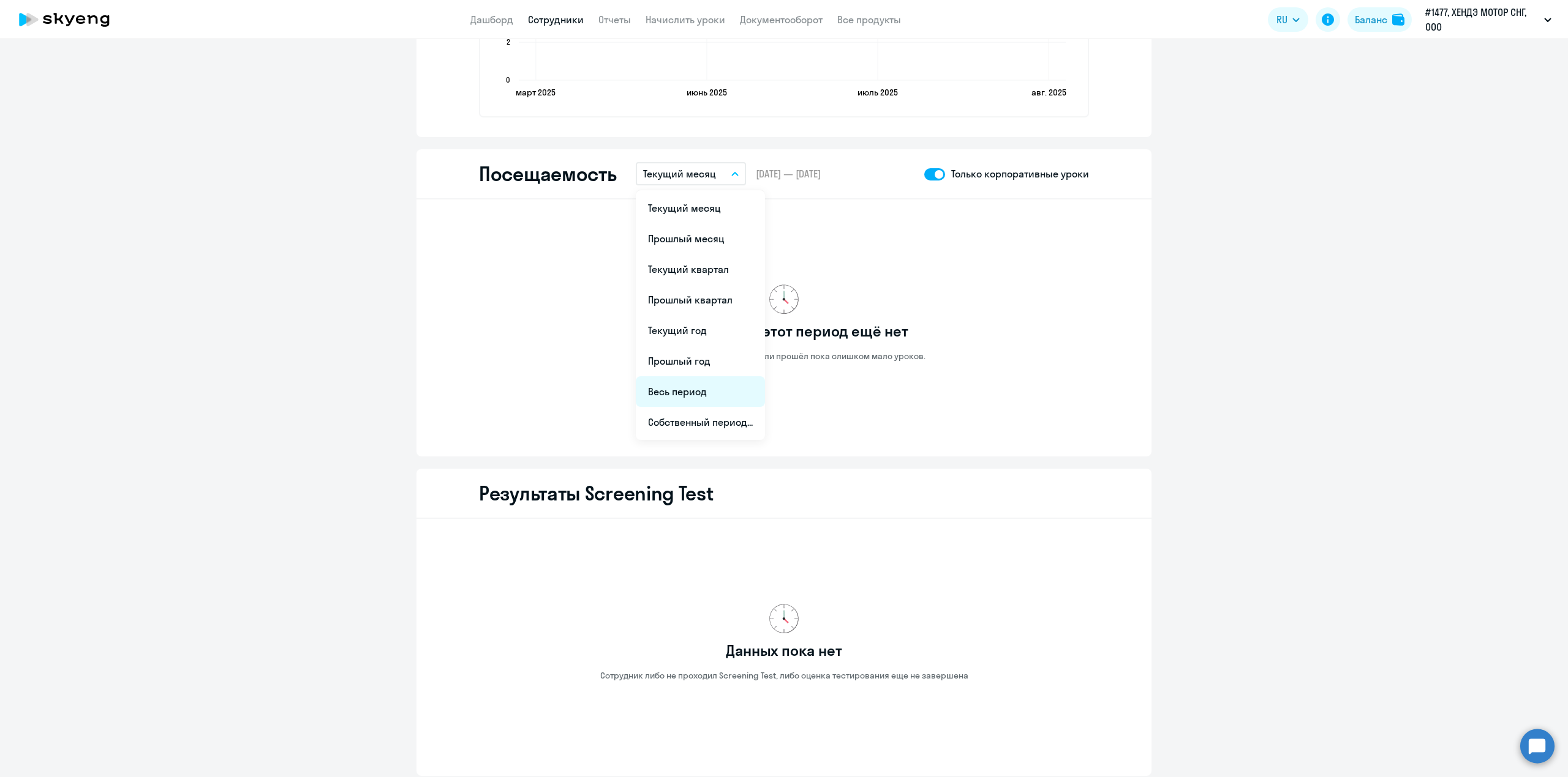
scroll to position [1543, 0]
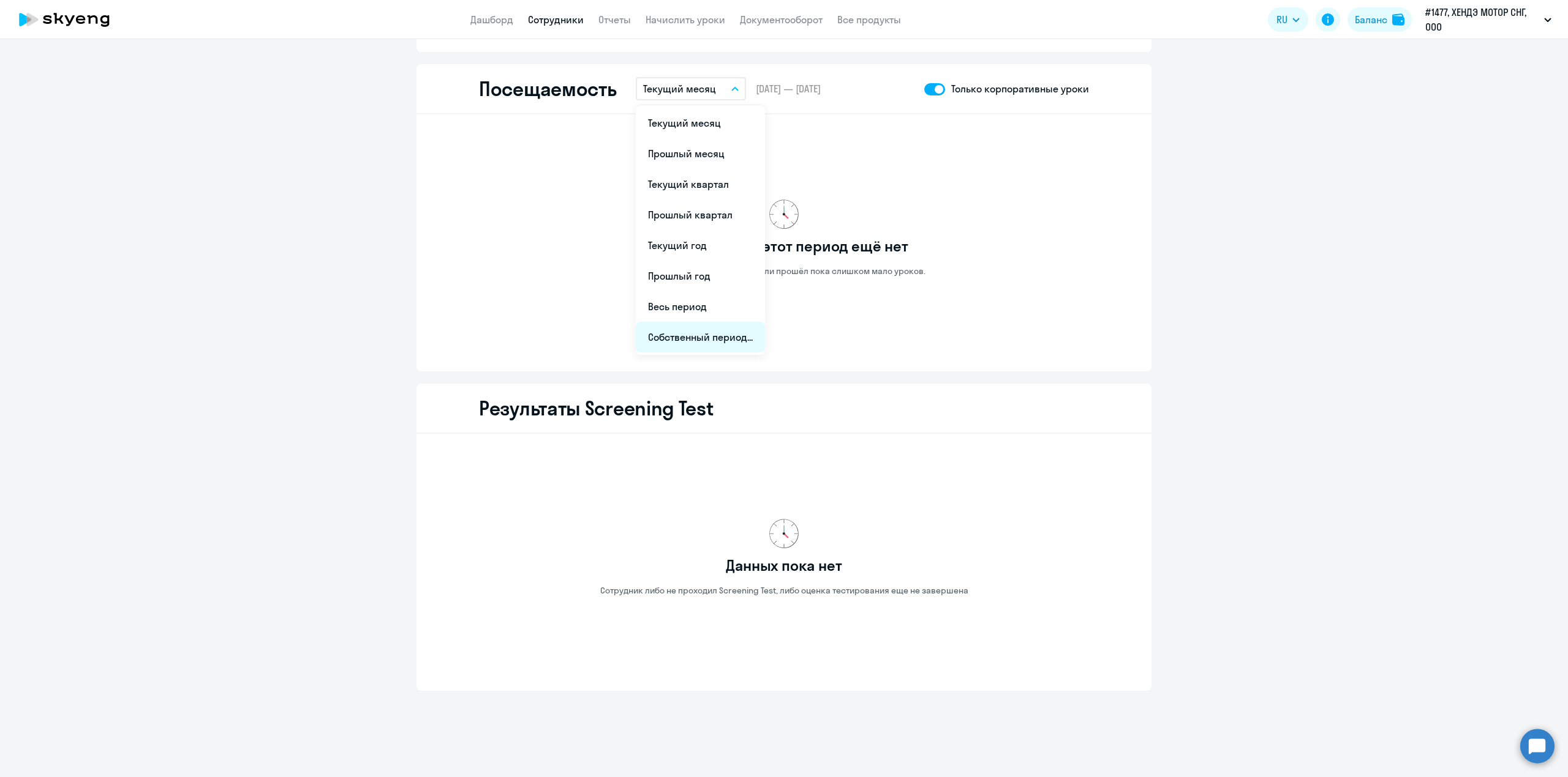
click at [696, 326] on li "Собственный период..." at bounding box center [700, 337] width 129 height 31
click at [772, 123] on span "Previous month" at bounding box center [771, 123] width 24 height 24
click at [747, 174] on span "1" at bounding box center [745, 174] width 22 height 22
click at [741, 169] on span "1" at bounding box center [745, 174] width 22 height 22
click at [738, 83] on p "Собственный период..." at bounding box center [695, 89] width 105 height 15
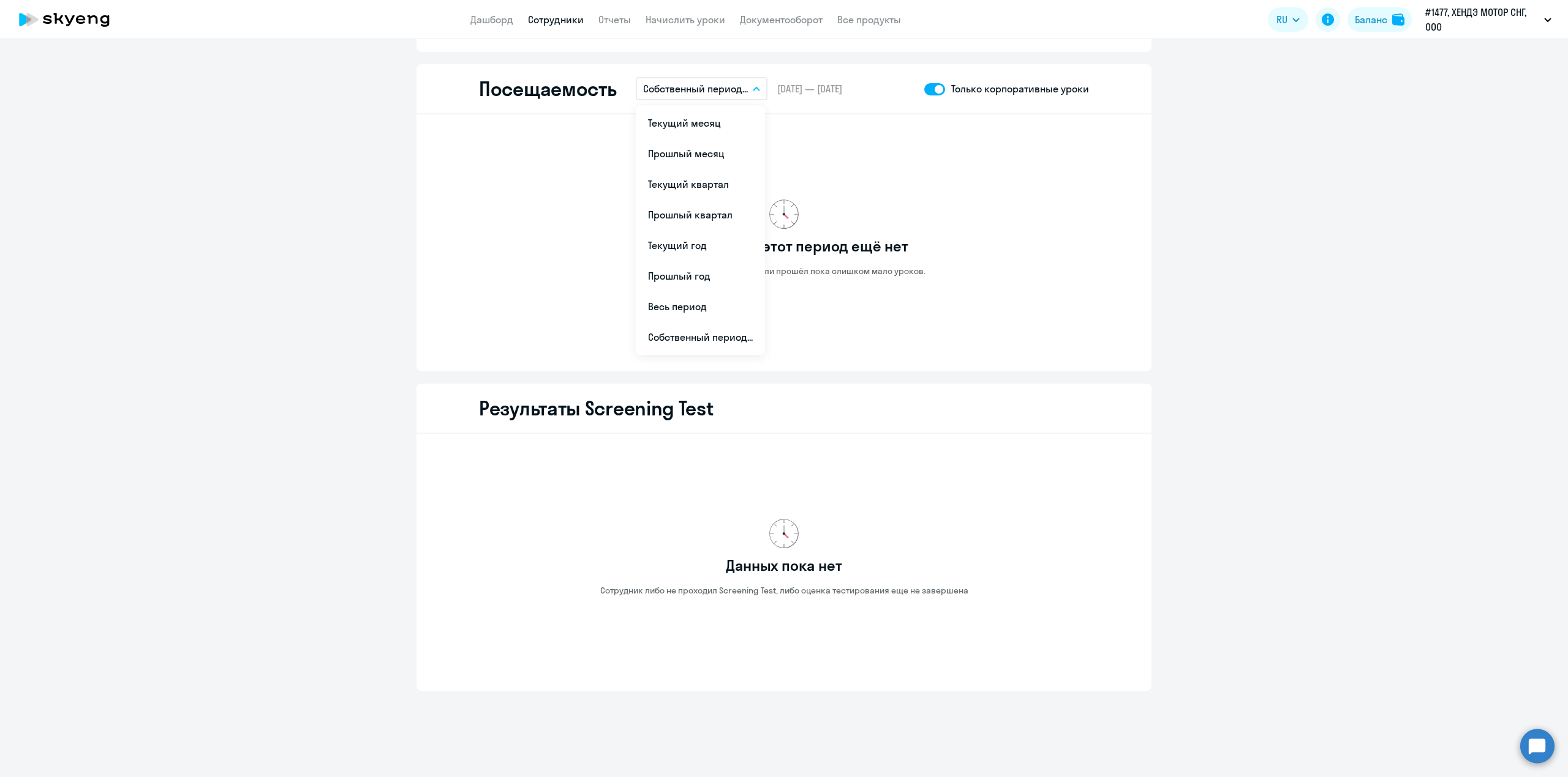
click at [804, 108] on div "Посещаемость Собственный период... Текущий месяц Прошлый месяц Текущий квартал …" at bounding box center [784, 90] width 735 height 50
click at [809, 88] on span "[DATE] — [DATE]" at bounding box center [809, 89] width 65 height 13
click at [744, 86] on button "Собственный период..." at bounding box center [701, 89] width 132 height 23
click at [662, 330] on li "Собственный период..." at bounding box center [700, 337] width 129 height 31
click at [766, 122] on span "Previous month" at bounding box center [771, 123] width 24 height 24
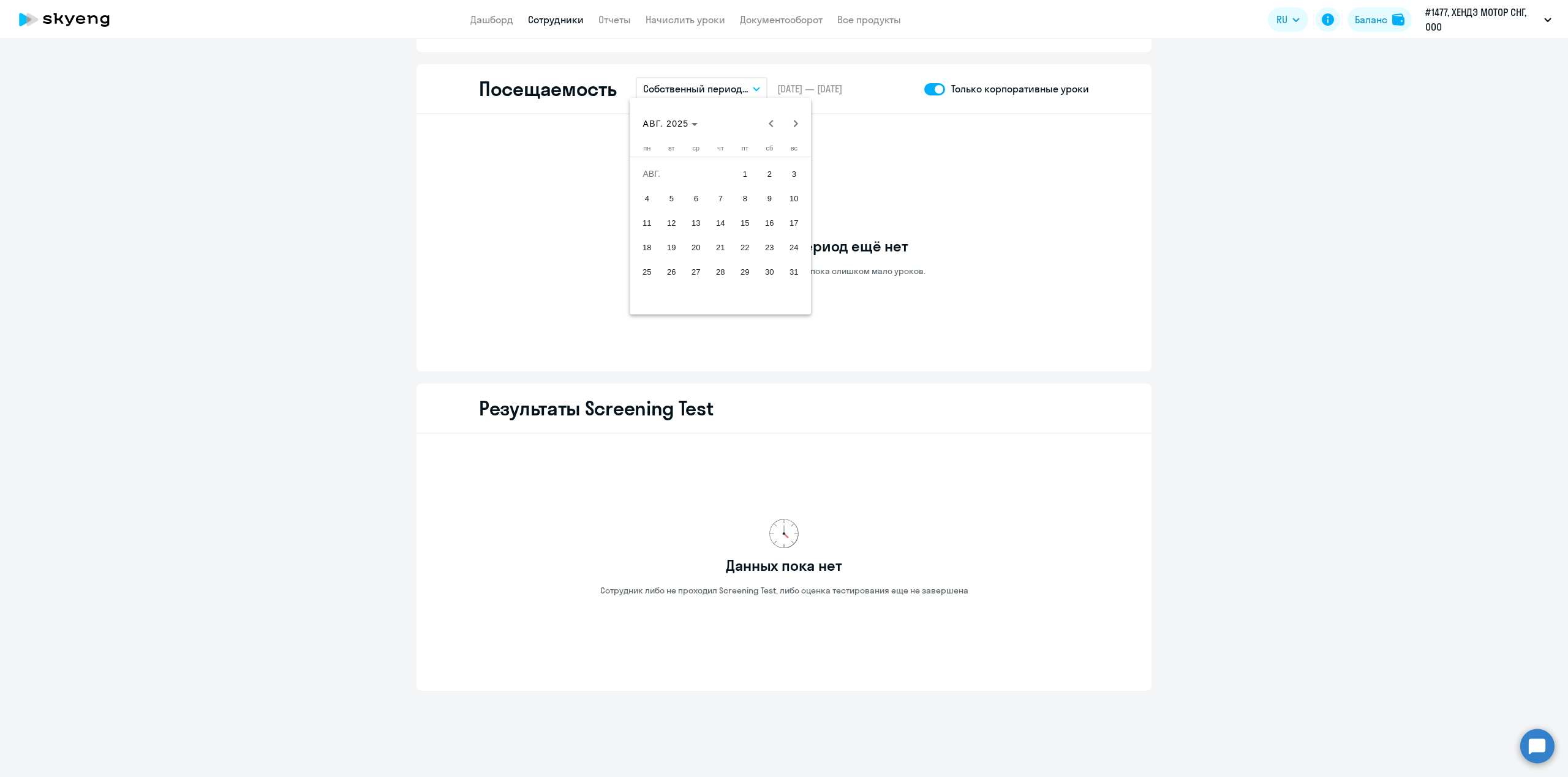
click at [747, 174] on span "1" at bounding box center [745, 174] width 22 height 22
click at [792, 131] on span "Next month" at bounding box center [795, 123] width 24 height 24
click at [673, 221] on span "9" at bounding box center [671, 223] width 22 height 22
